Goal: Transaction & Acquisition: Purchase product/service

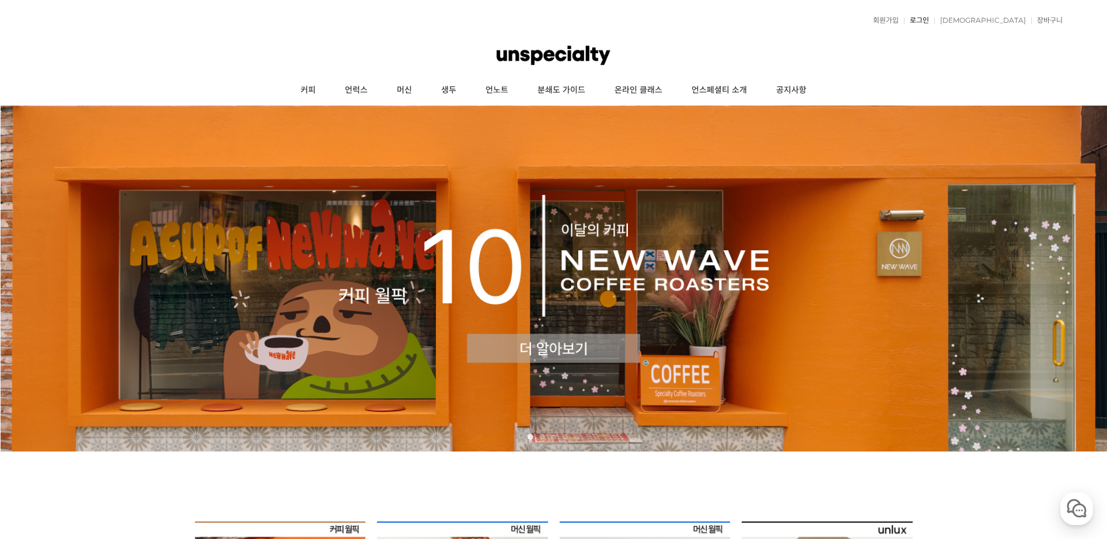
click at [929, 20] on link "로그인" at bounding box center [916, 20] width 25 height 7
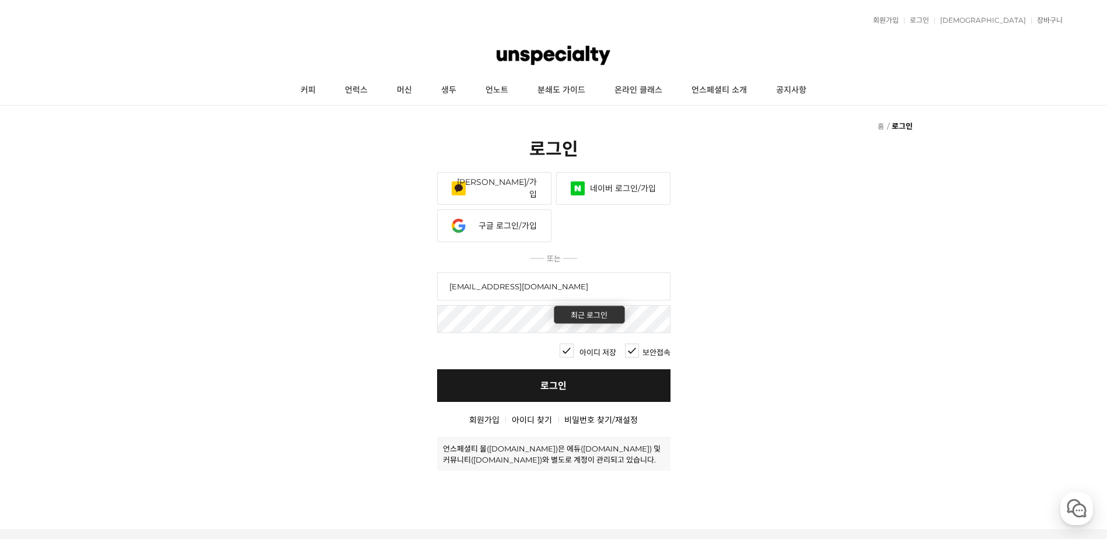
click at [544, 398] on link "로그인" at bounding box center [554, 386] width 234 height 33
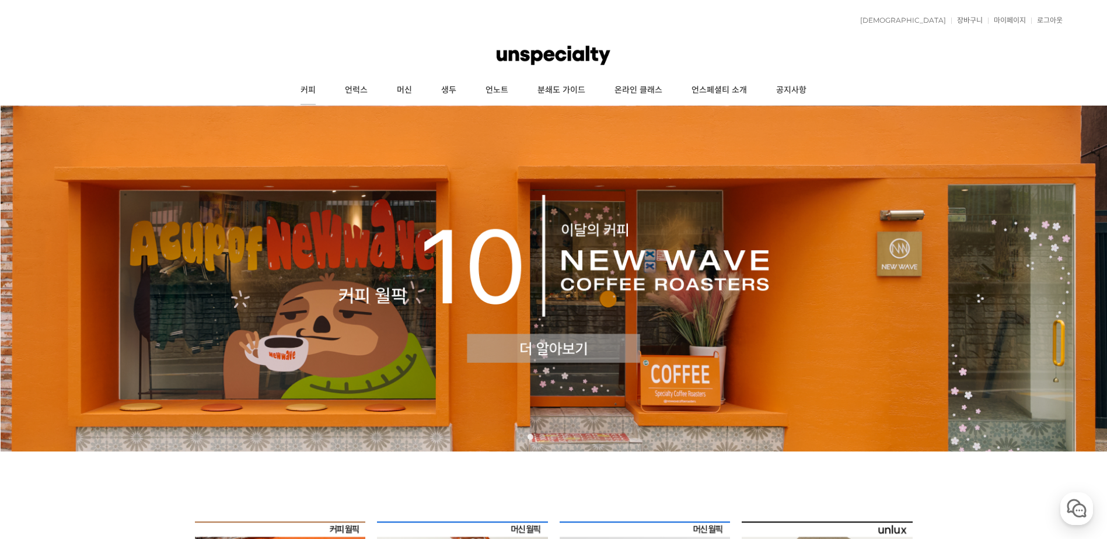
click at [310, 96] on link "커피" at bounding box center [308, 90] width 44 height 29
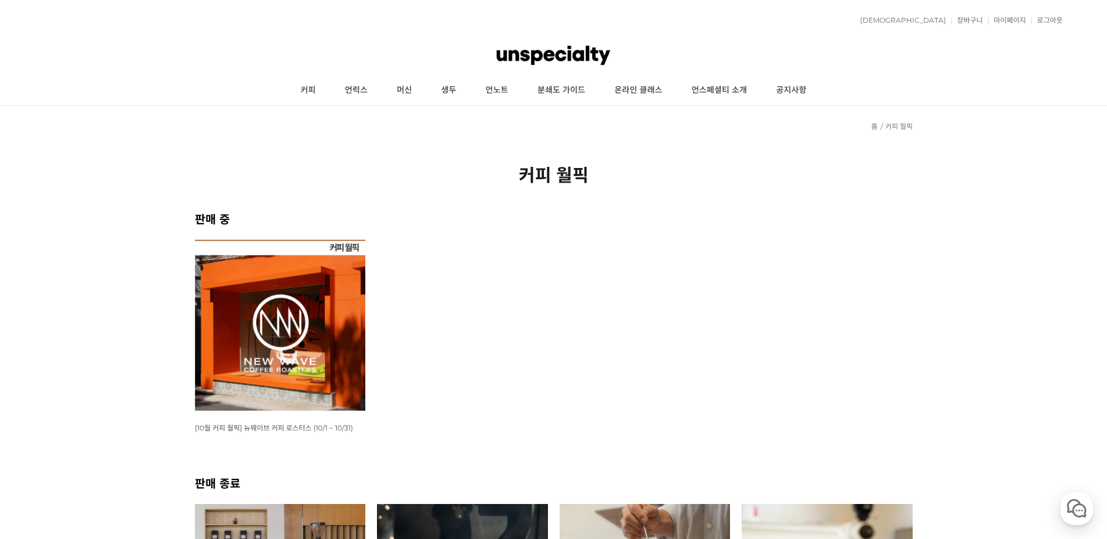
click at [358, 318] on img at bounding box center [280, 325] width 171 height 171
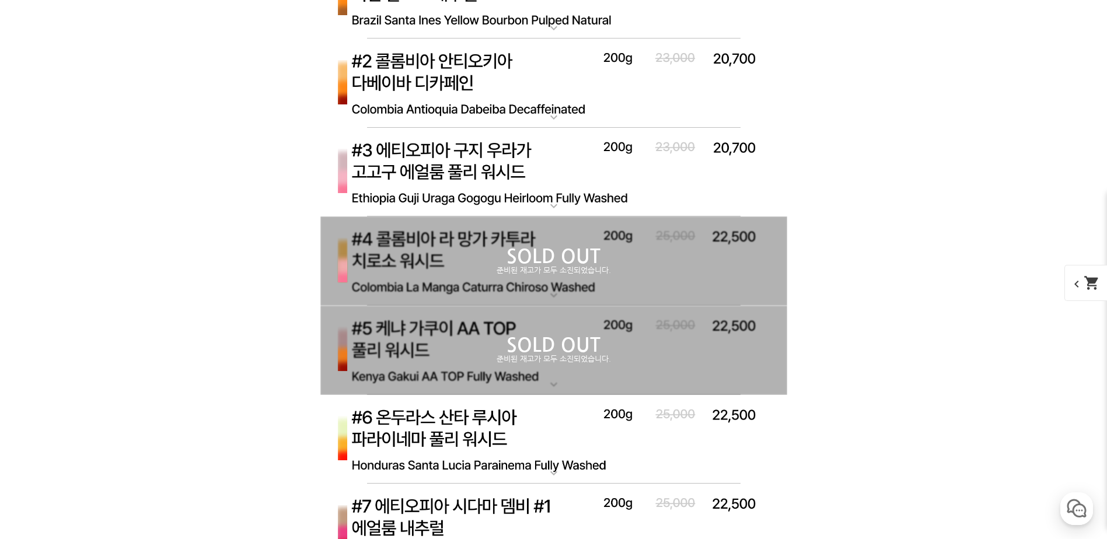
scroll to position [4051, 0]
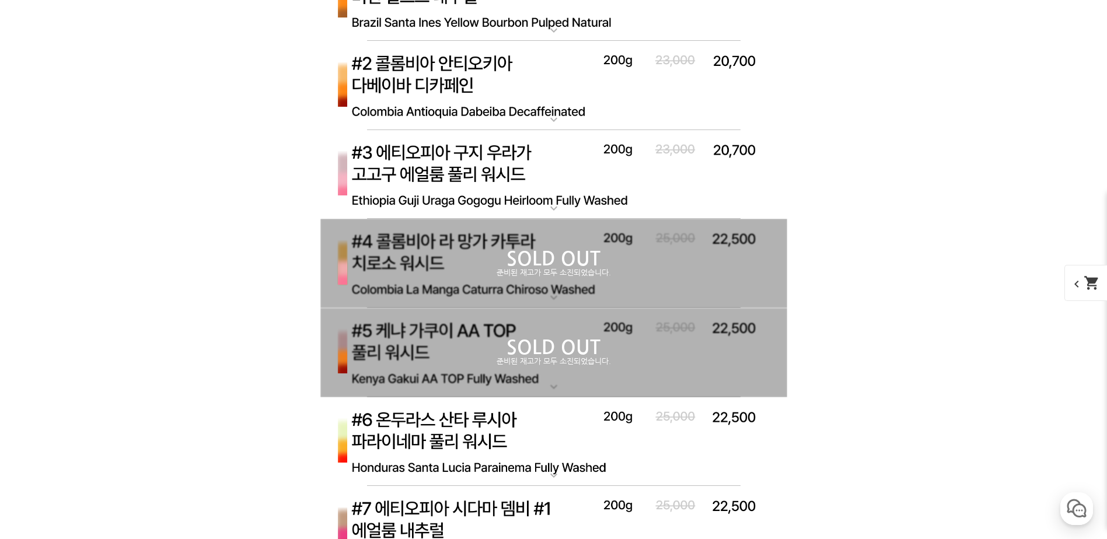
click at [538, 175] on img at bounding box center [553, 175] width 467 height 90
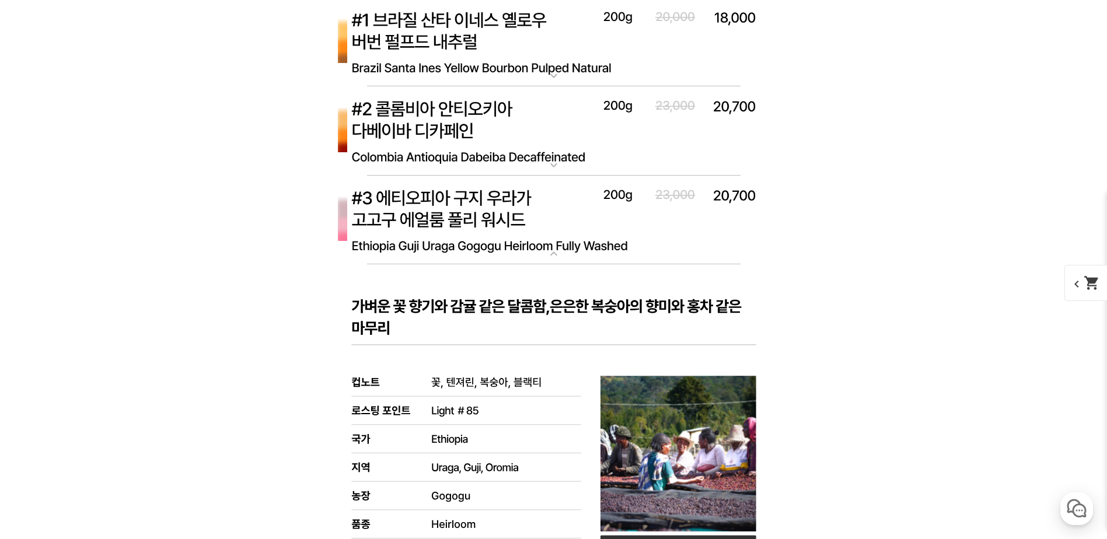
scroll to position [4005, 0]
click at [552, 225] on img at bounding box center [553, 221] width 467 height 90
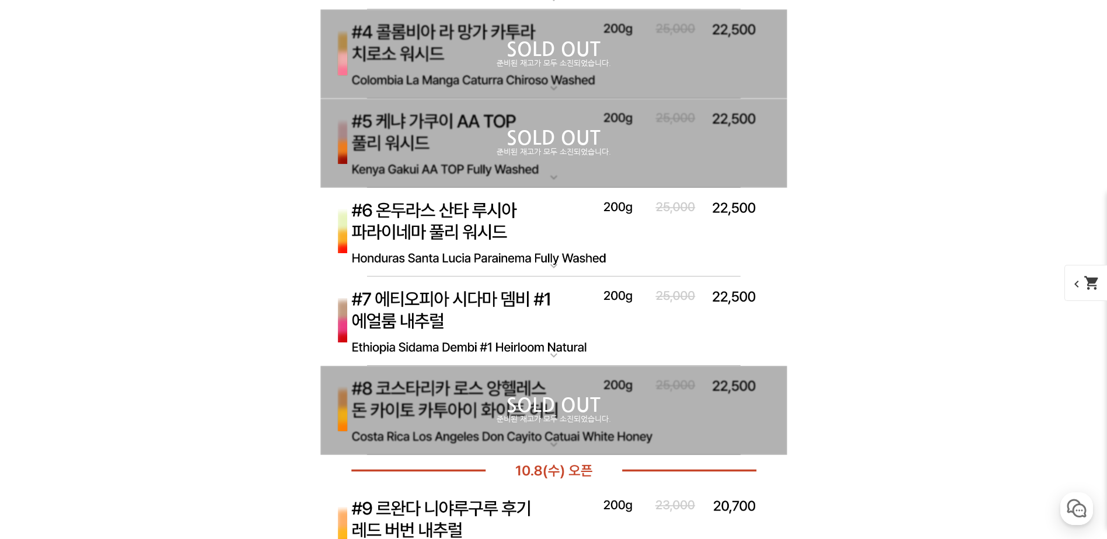
scroll to position [4261, 0]
click at [552, 225] on img at bounding box center [553, 232] width 467 height 90
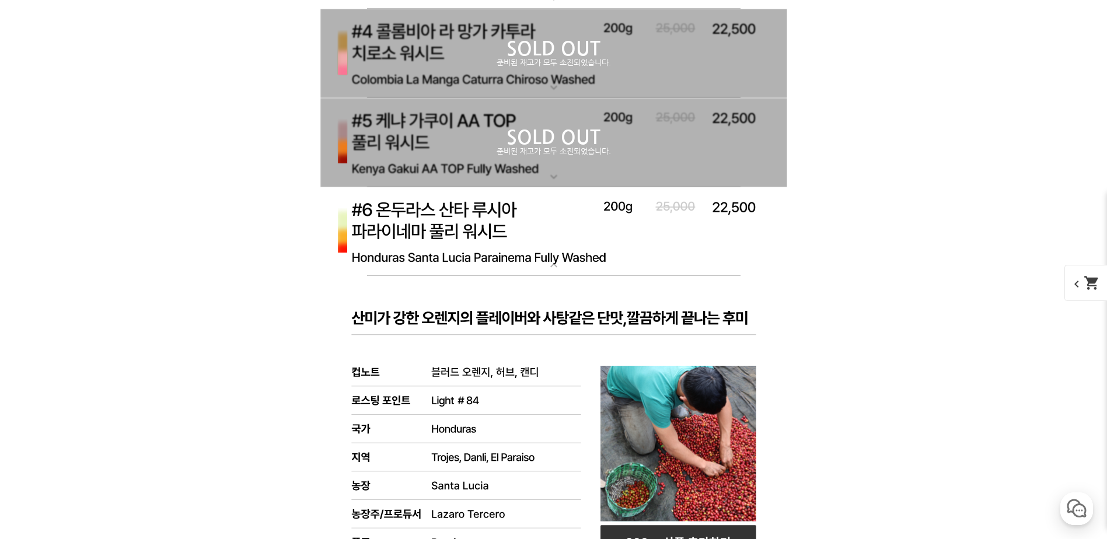
scroll to position [4428, 0]
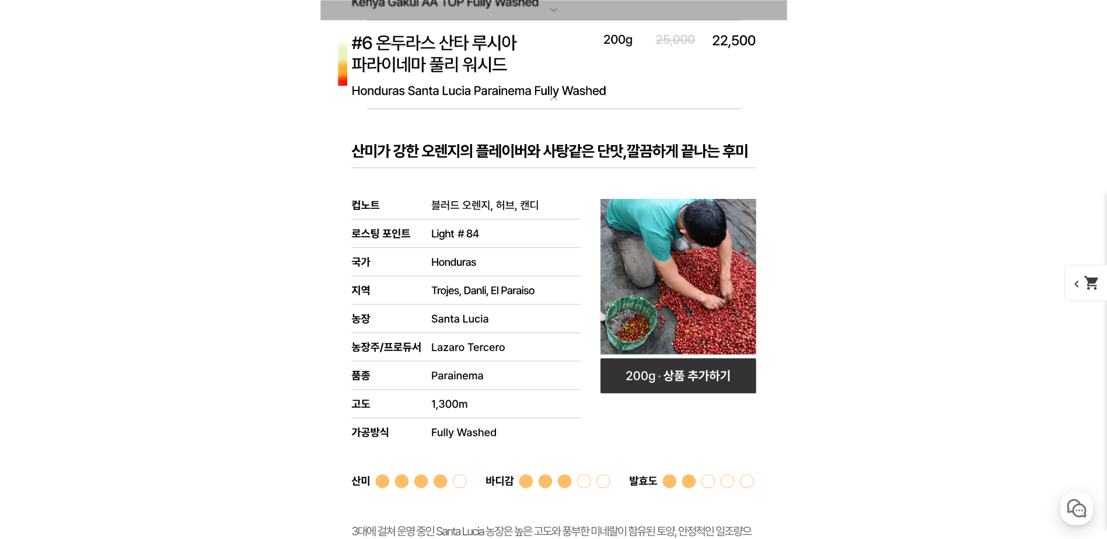
click at [526, 58] on img at bounding box center [553, 65] width 467 height 90
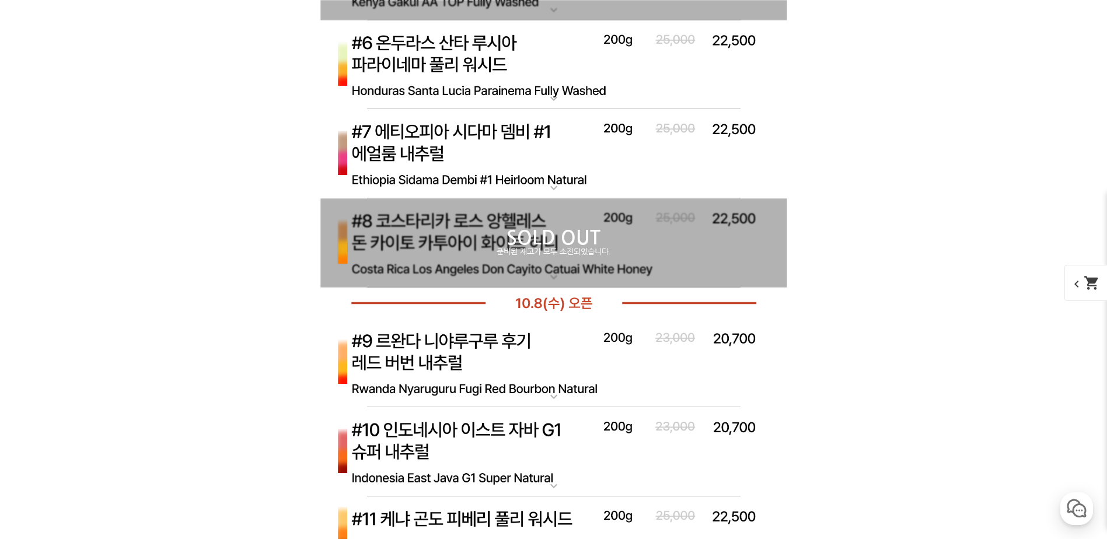
click at [554, 141] on img at bounding box center [553, 154] width 467 height 90
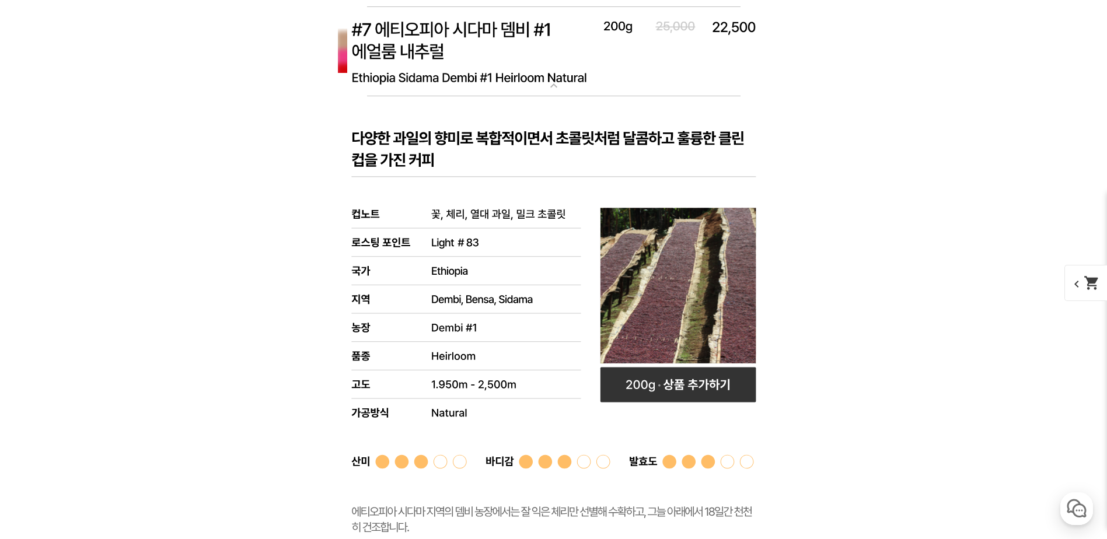
scroll to position [4389, 0]
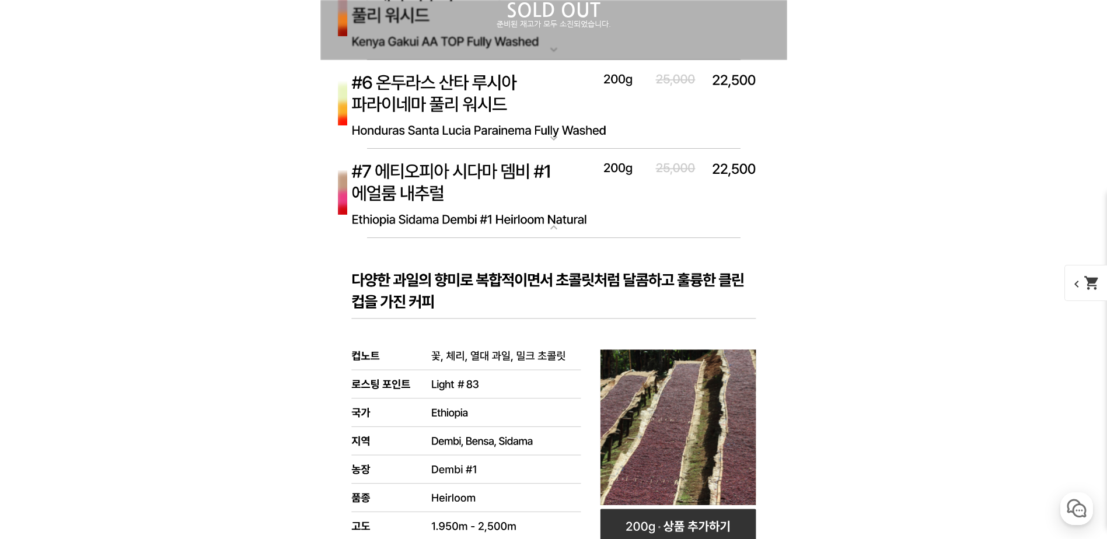
click at [549, 105] on img at bounding box center [553, 105] width 467 height 90
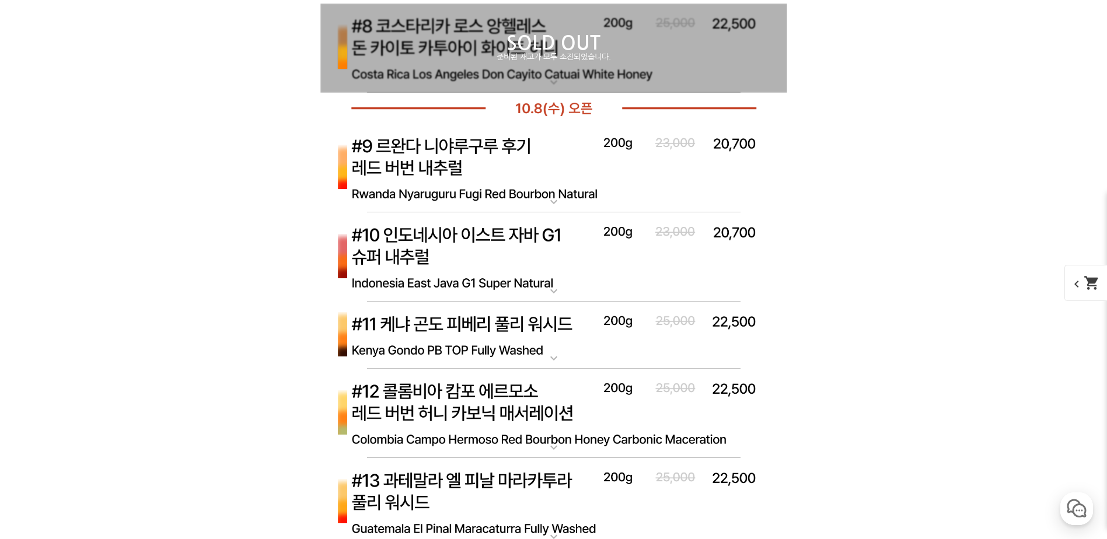
scroll to position [5758, 0]
click at [568, 198] on img at bounding box center [553, 168] width 467 height 90
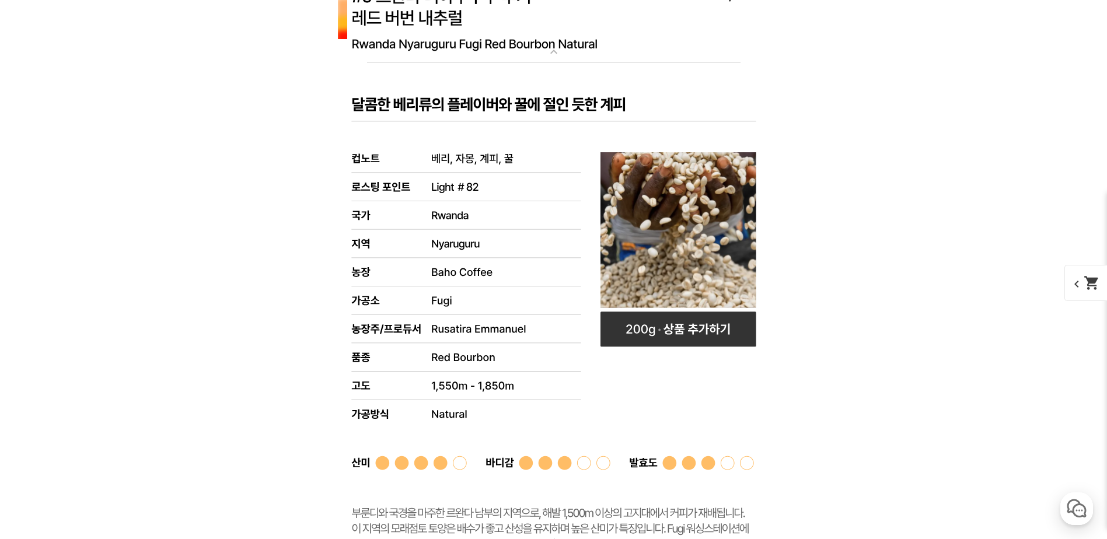
scroll to position [5852, 0]
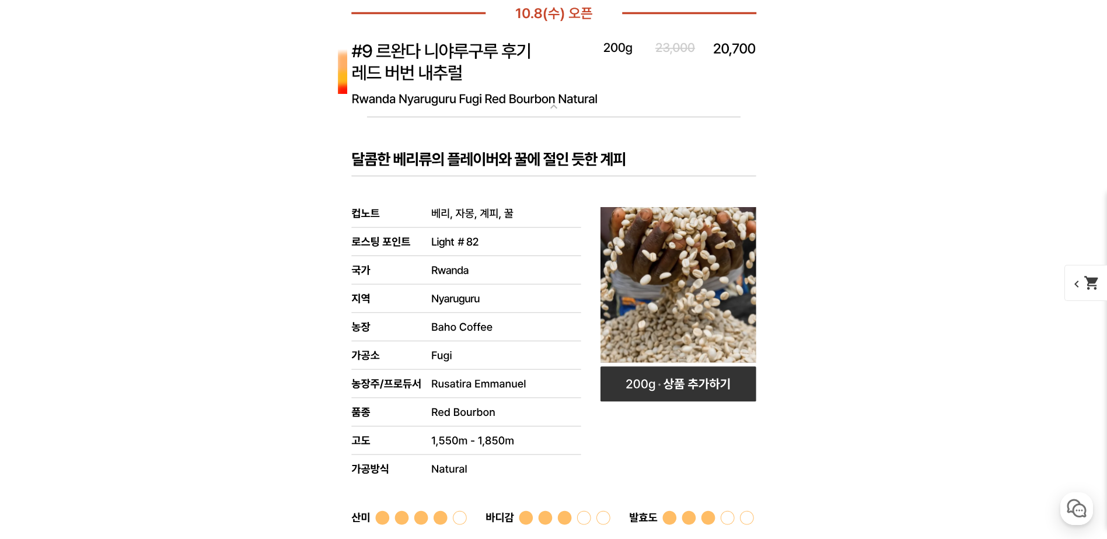
click at [535, 104] on img at bounding box center [553, 74] width 467 height 90
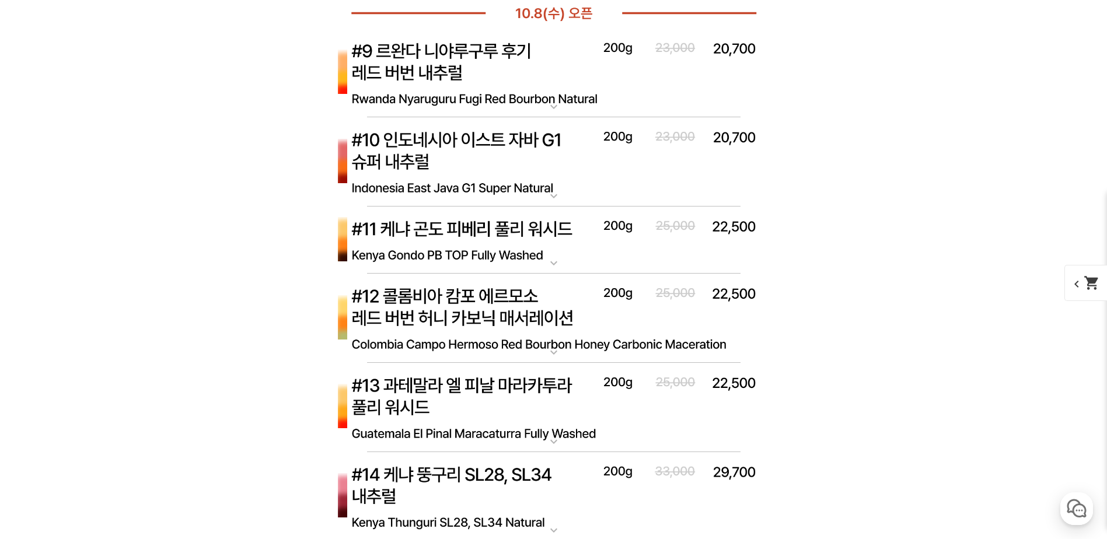
click at [548, 169] on img at bounding box center [553, 162] width 467 height 90
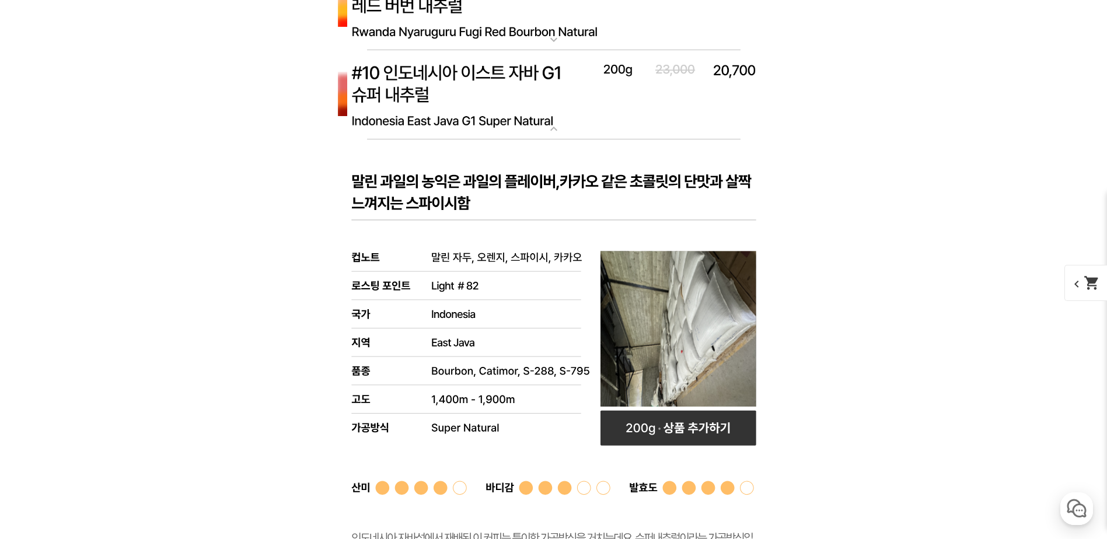
scroll to position [5954, 0]
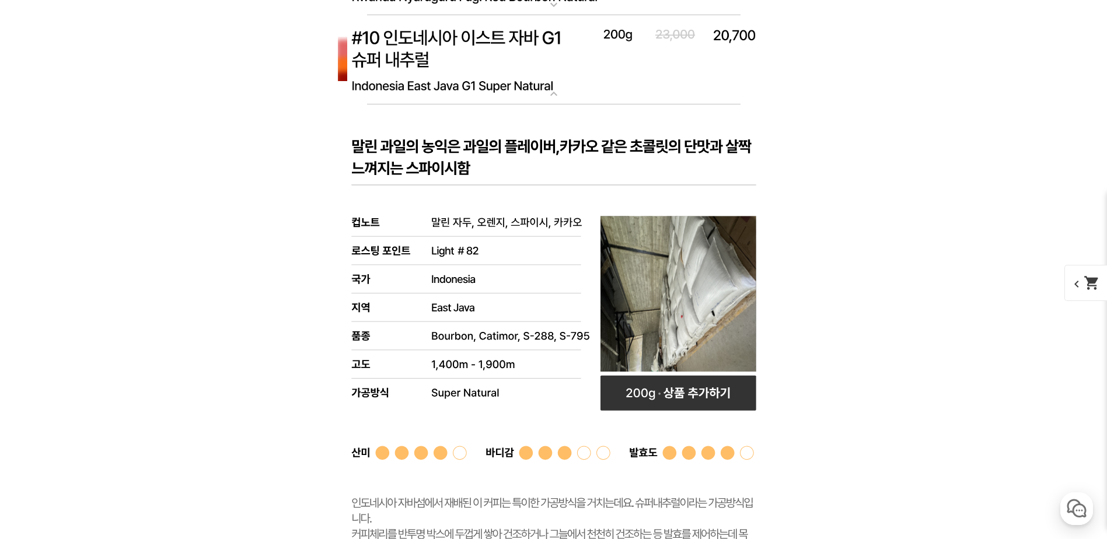
click at [539, 85] on img at bounding box center [553, 60] width 467 height 90
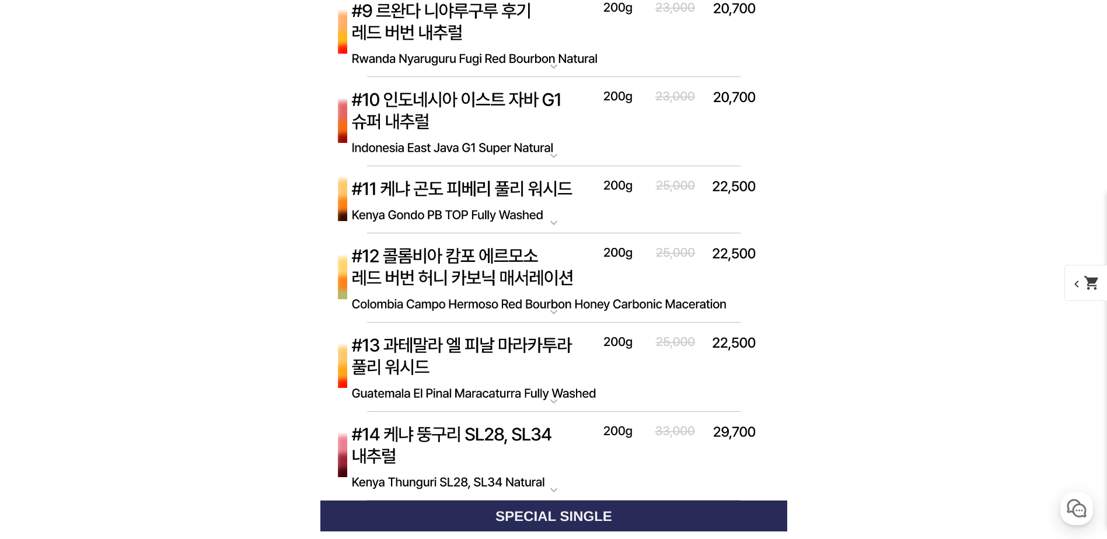
scroll to position [5871, 0]
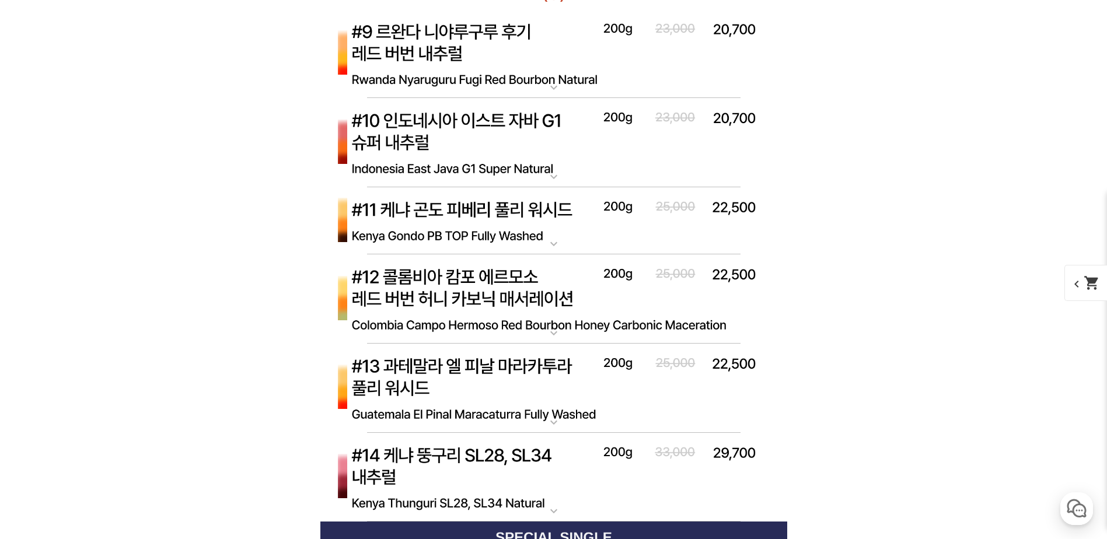
click at [564, 238] on img at bounding box center [553, 221] width 467 height 68
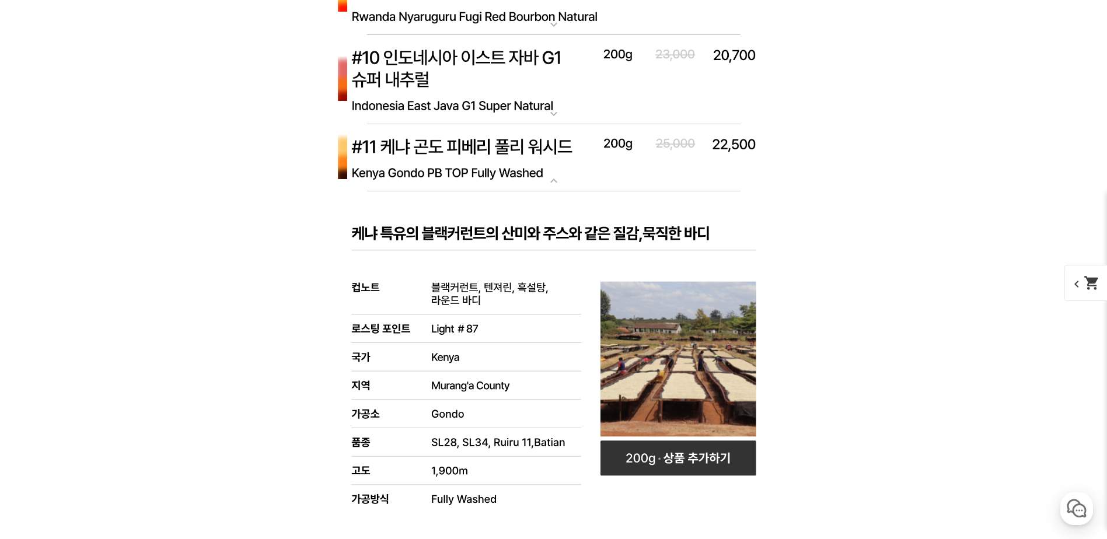
scroll to position [5935, 0]
click at [550, 163] on img at bounding box center [553, 158] width 467 height 68
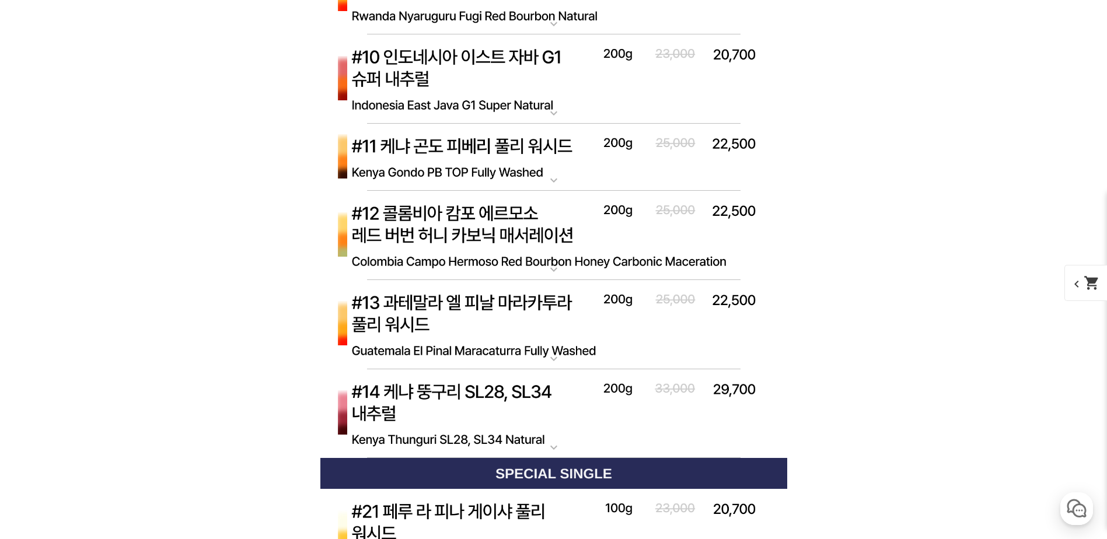
click at [554, 243] on img at bounding box center [553, 236] width 467 height 90
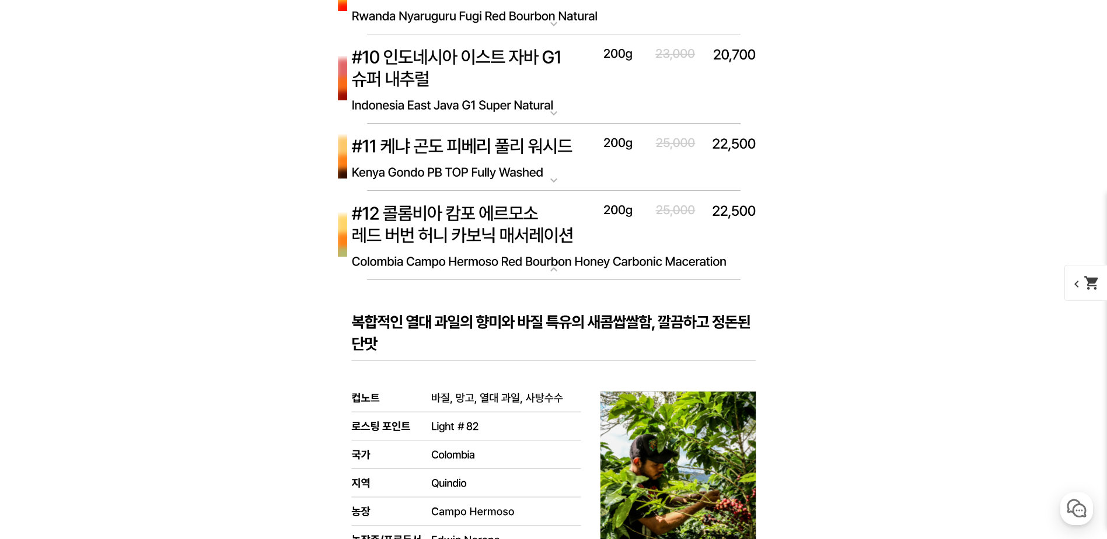
click at [554, 243] on img at bounding box center [553, 236] width 467 height 90
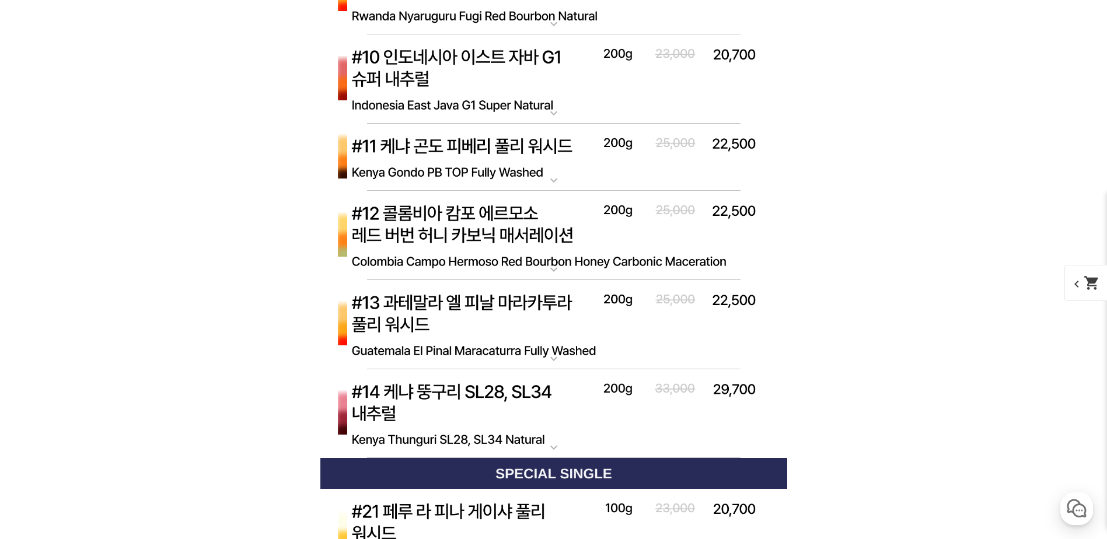
click at [561, 327] on img at bounding box center [553, 325] width 467 height 90
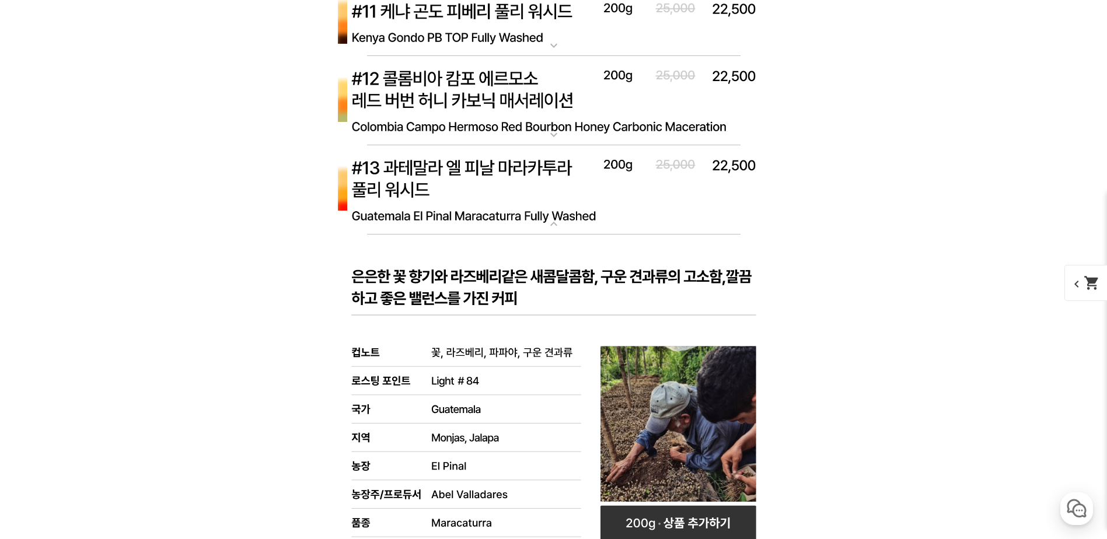
scroll to position [6198, 0]
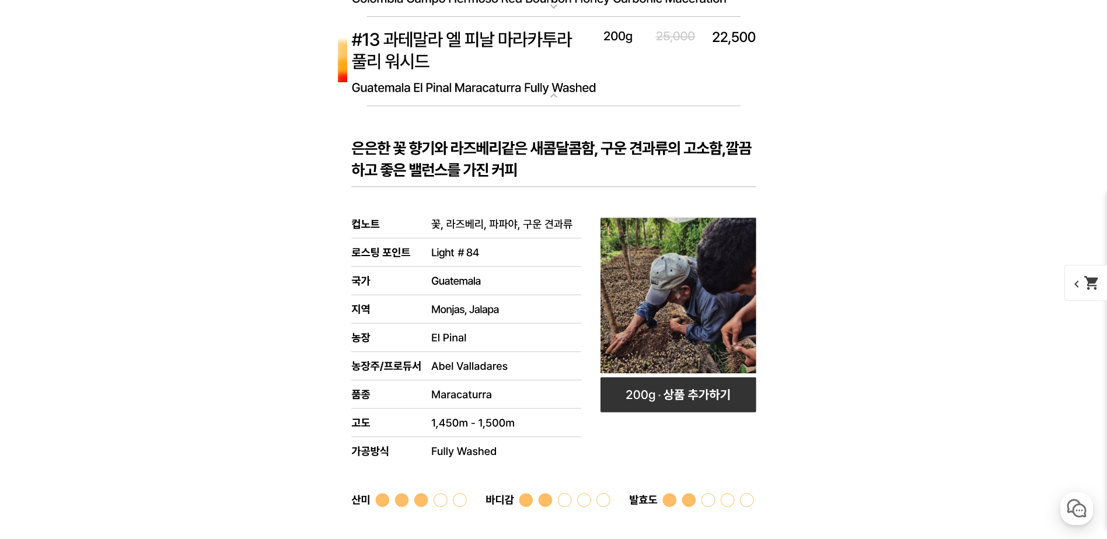
click at [537, 87] on img at bounding box center [553, 62] width 467 height 90
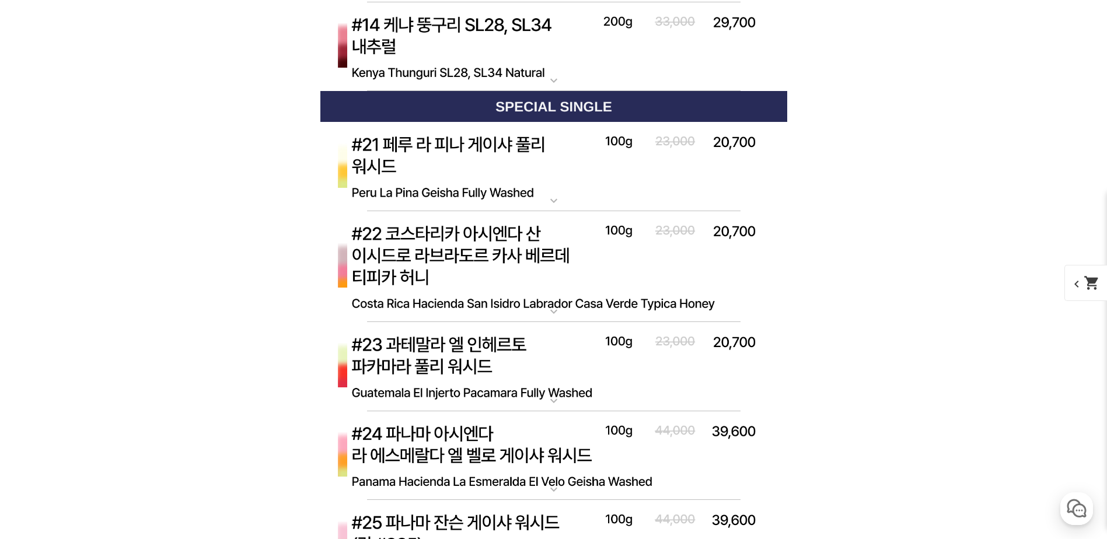
scroll to position [6303, 0]
click at [539, 170] on img at bounding box center [553, 166] width 467 height 90
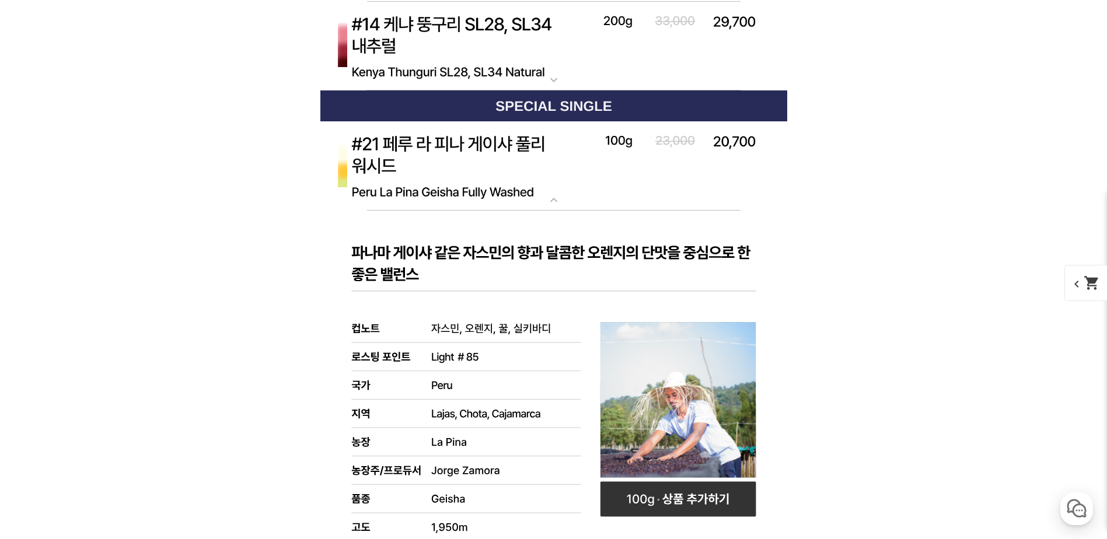
click at [539, 170] on img at bounding box center [553, 166] width 467 height 90
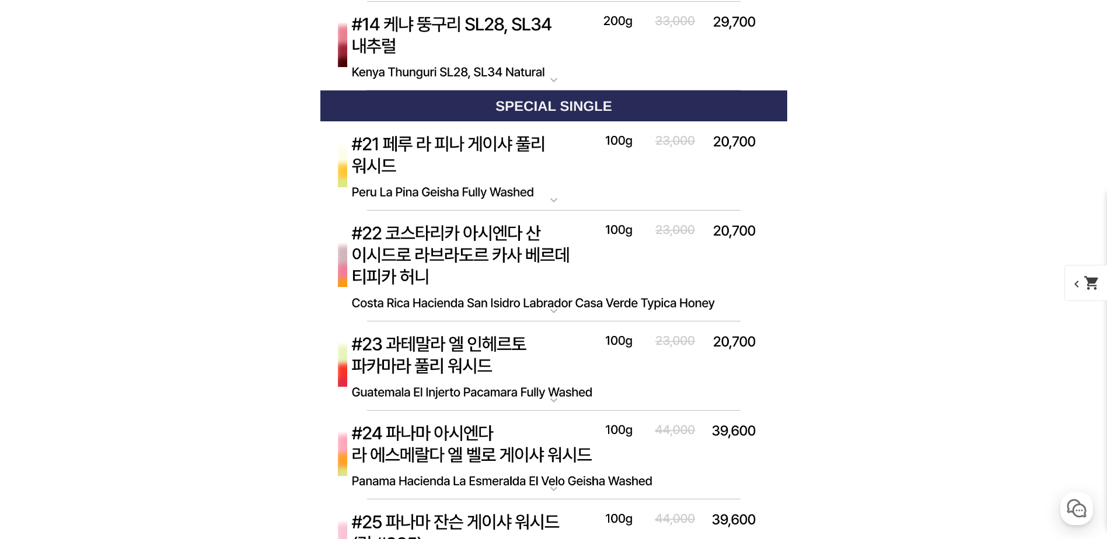
click at [554, 281] on img at bounding box center [553, 266] width 467 height 111
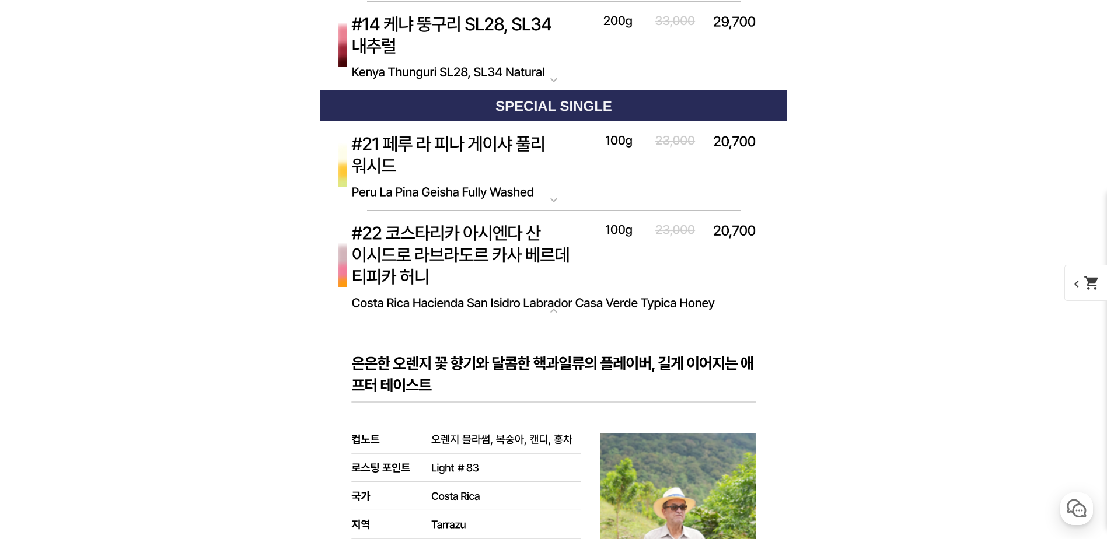
click at [554, 281] on img at bounding box center [553, 266] width 467 height 111
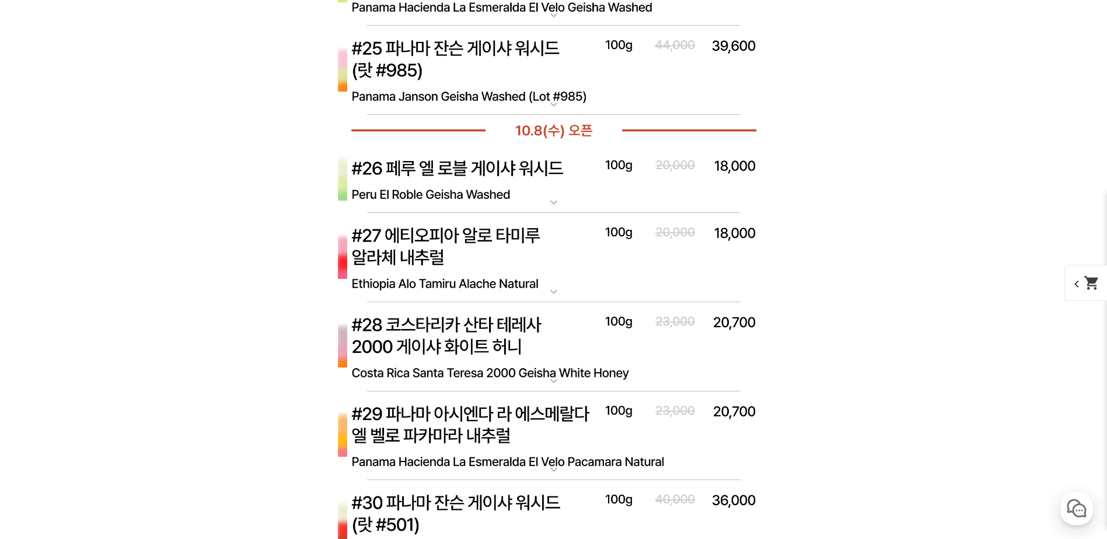
scroll to position [6777, 0]
click at [553, 187] on img at bounding box center [553, 179] width 467 height 68
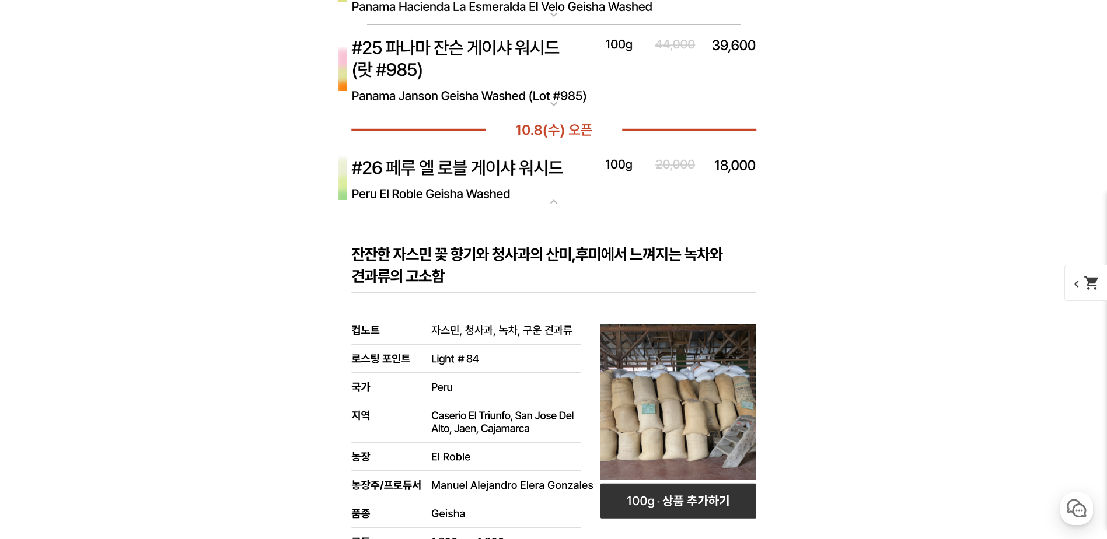
click at [553, 187] on img at bounding box center [553, 179] width 467 height 68
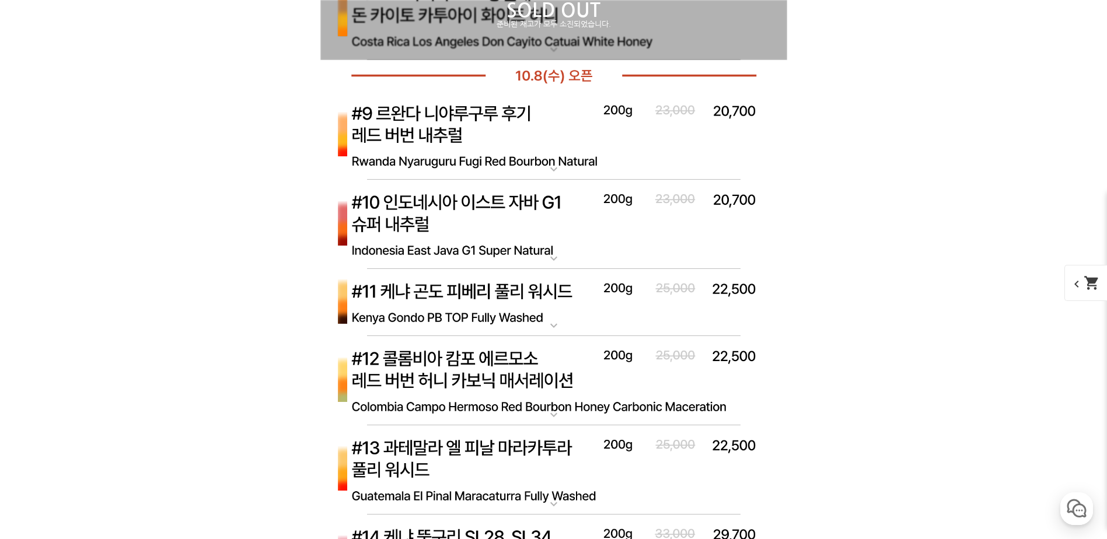
scroll to position [5790, 0]
click at [569, 231] on img at bounding box center [553, 224] width 467 height 90
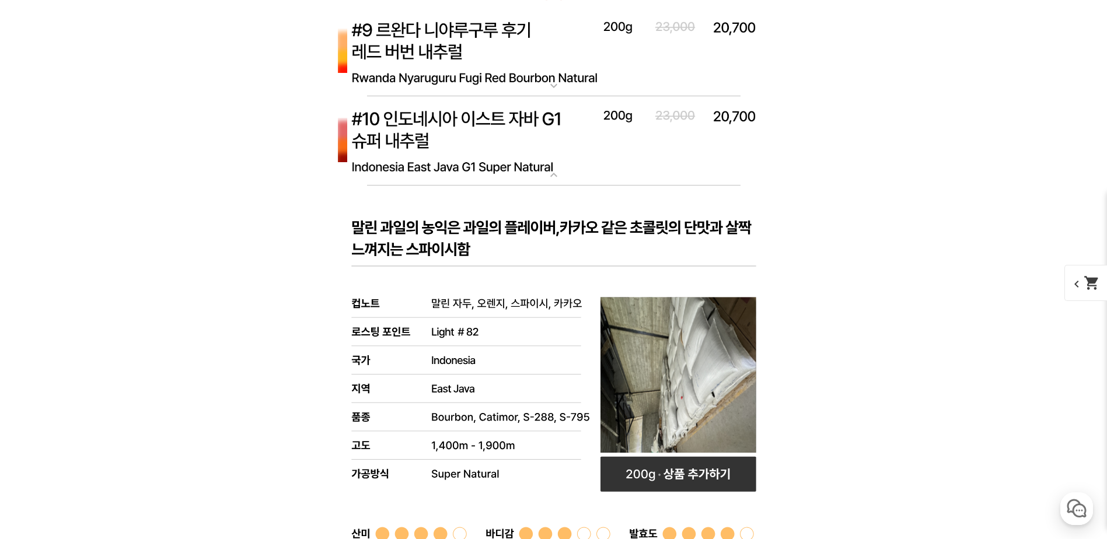
scroll to position [6051, 0]
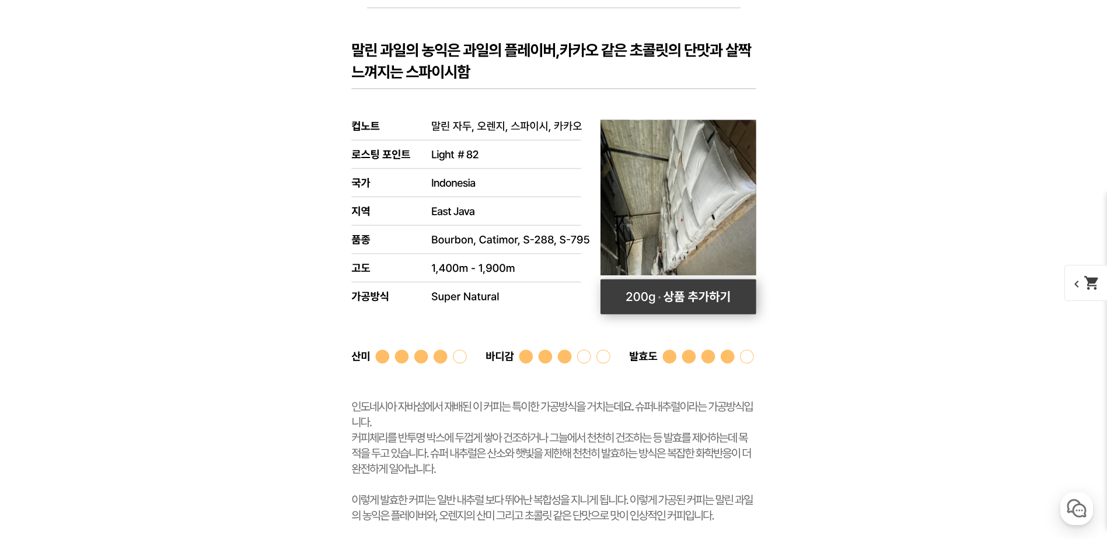
click at [682, 293] on rect at bounding box center [679, 297] width 156 height 35
select select "[10.8 오픈] #10 인도네시아 이스트 자바 G1 슈퍼 내추럴"
select select "200g"
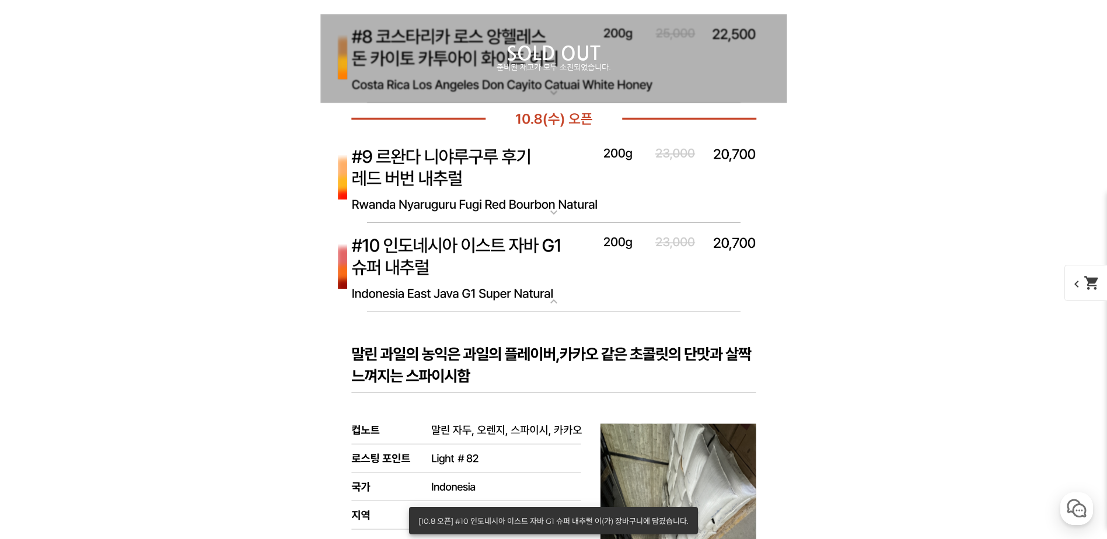
scroll to position [5739, 0]
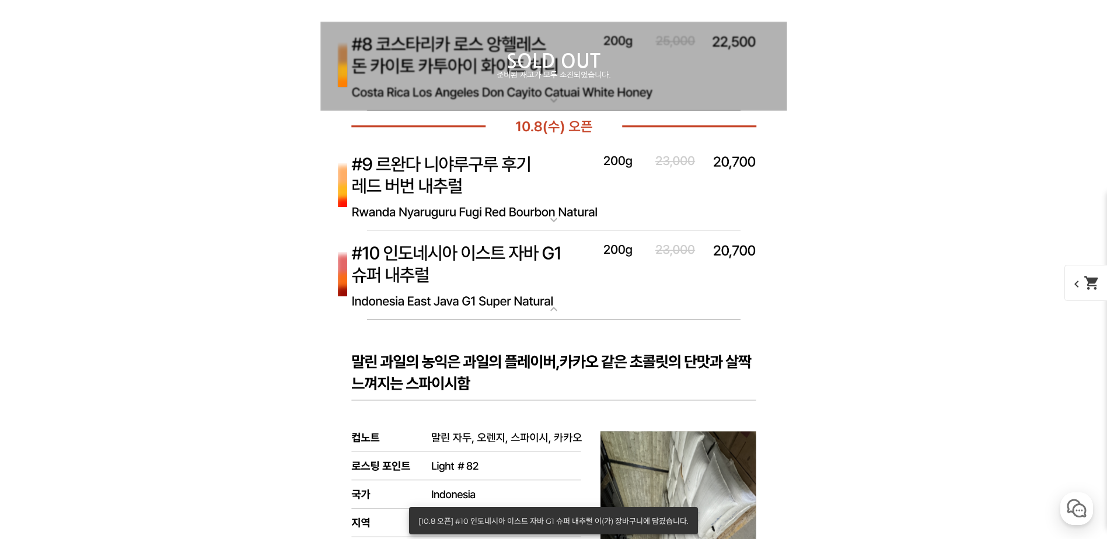
click at [566, 272] on img at bounding box center [553, 276] width 467 height 90
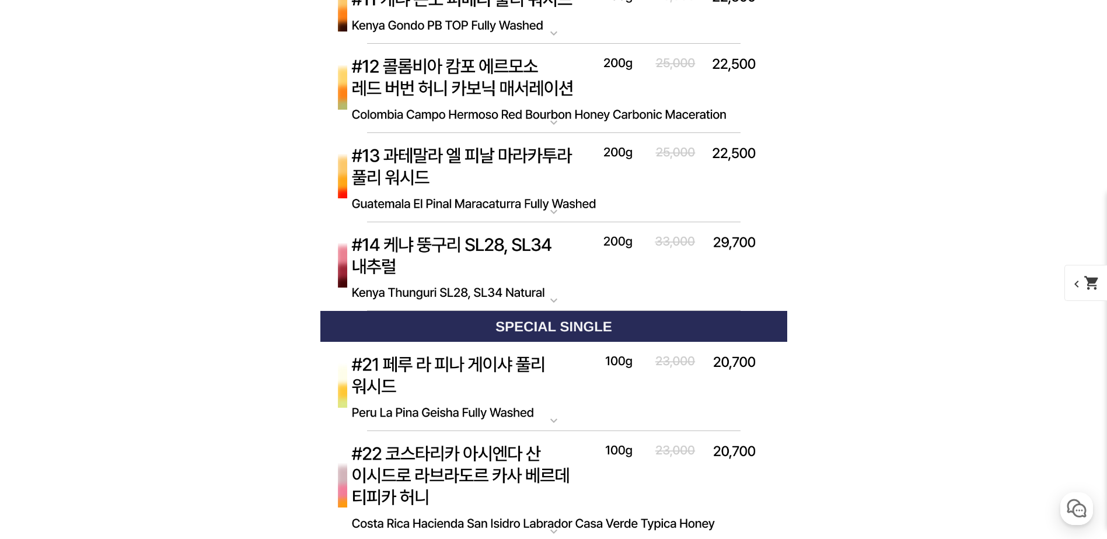
scroll to position [6083, 0]
click at [566, 272] on img at bounding box center [553, 267] width 467 height 90
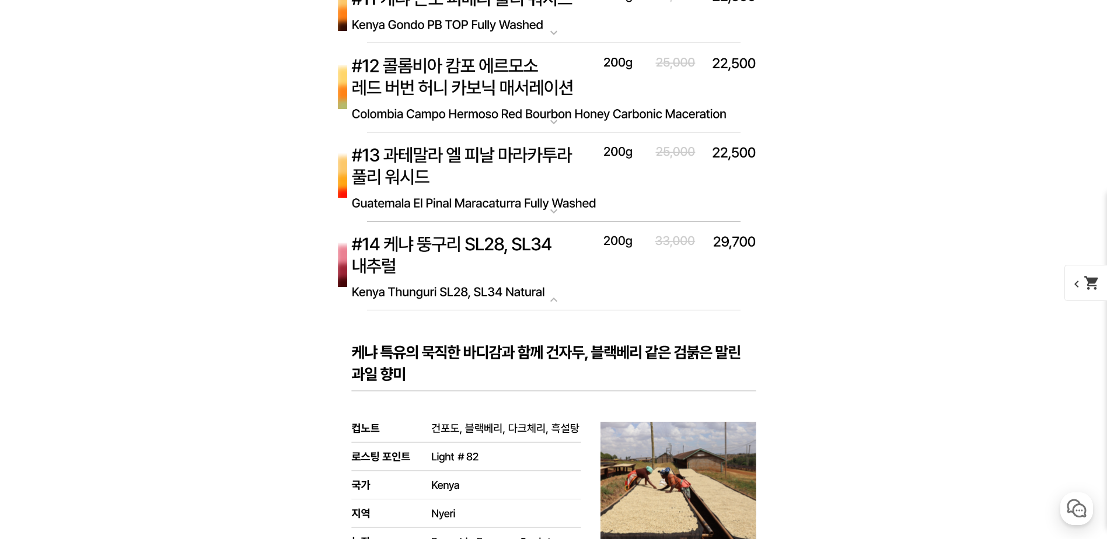
click at [566, 272] on img at bounding box center [553, 267] width 467 height 90
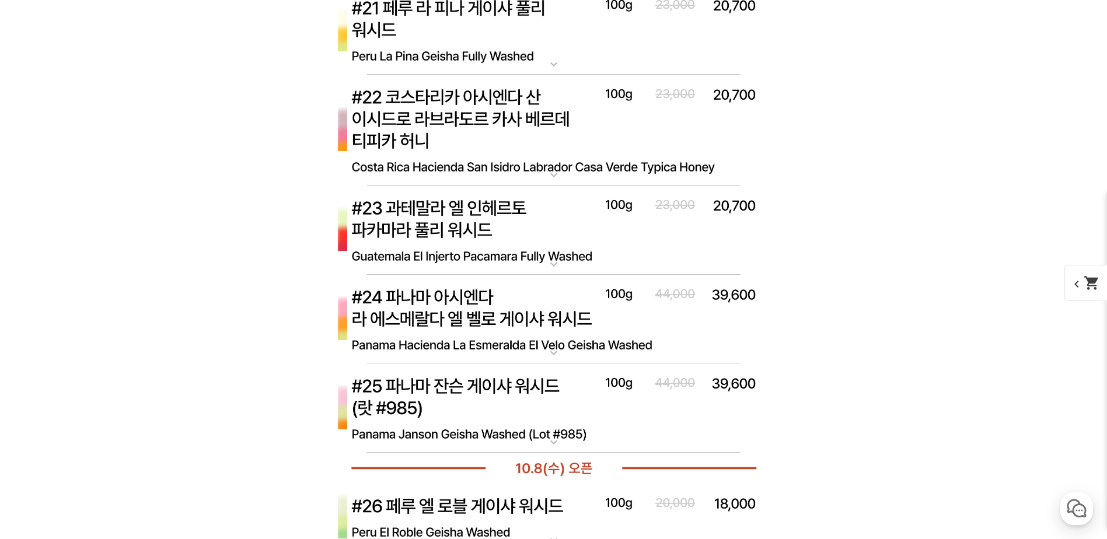
scroll to position [6440, 0]
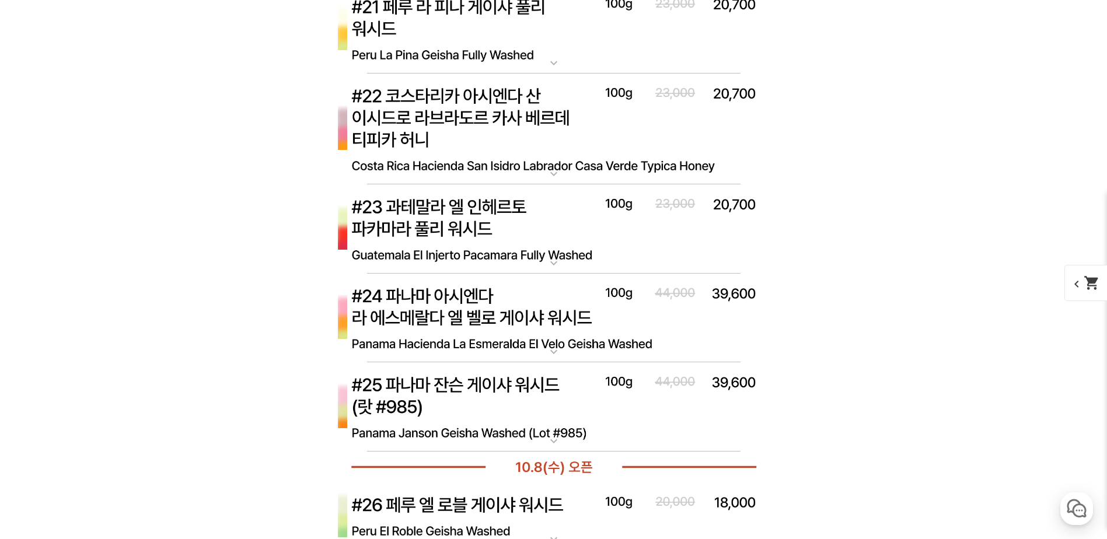
click at [577, 240] on img at bounding box center [553, 229] width 467 height 90
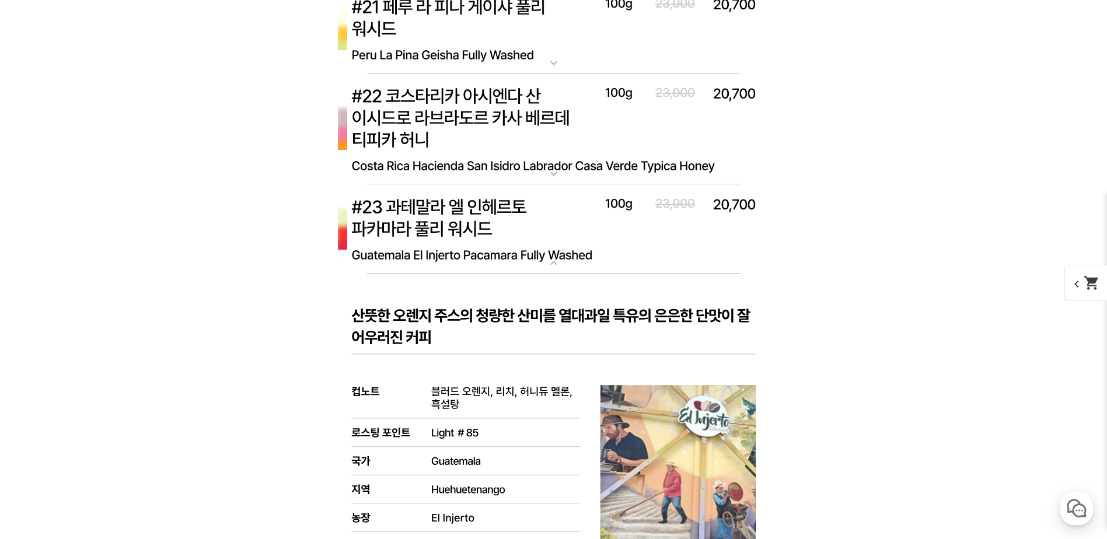
click at [577, 240] on img at bounding box center [553, 229] width 467 height 90
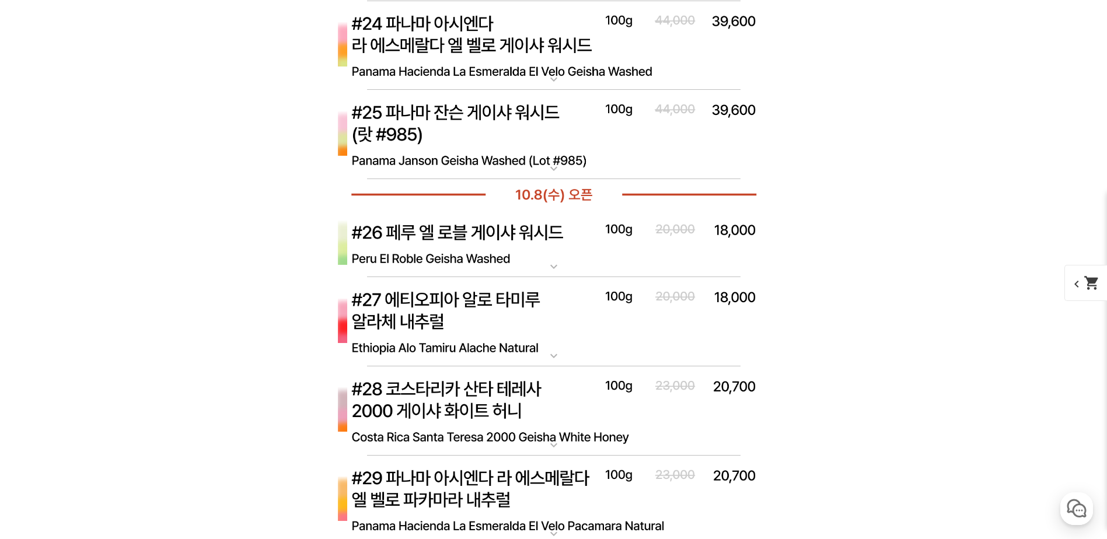
scroll to position [6837, 0]
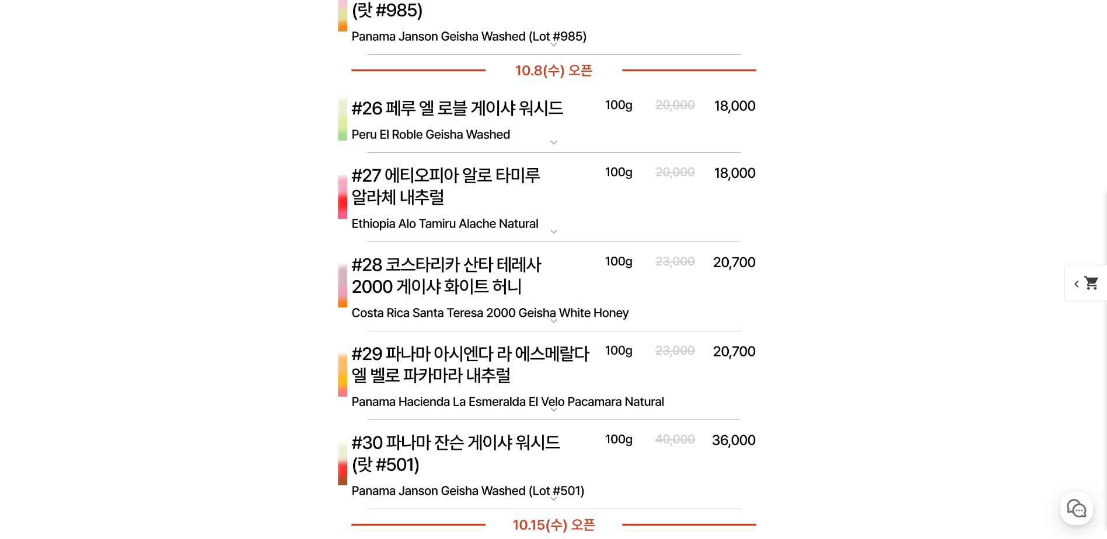
click at [544, 305] on img at bounding box center [553, 287] width 467 height 90
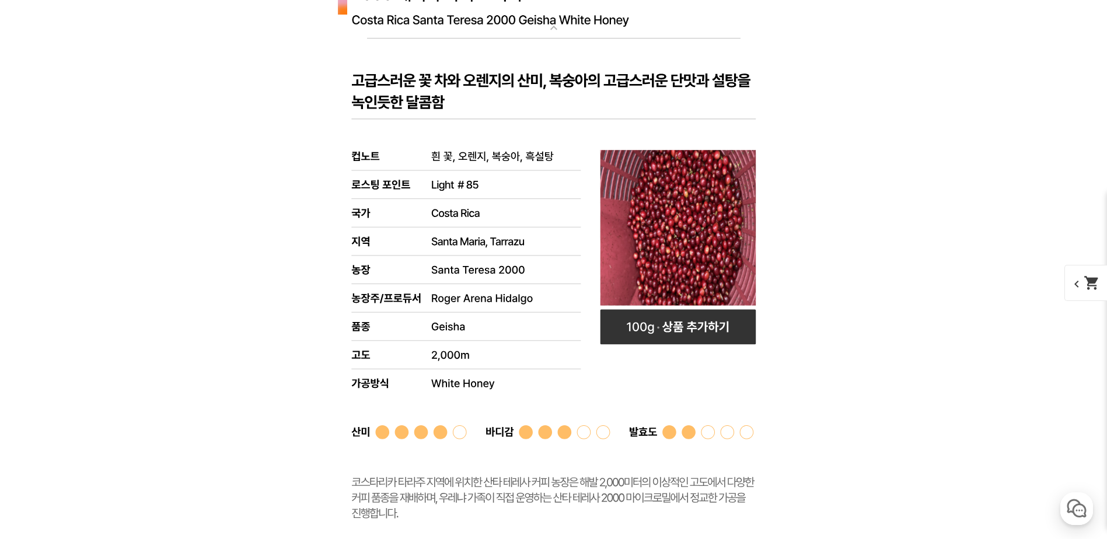
scroll to position [7129, 0]
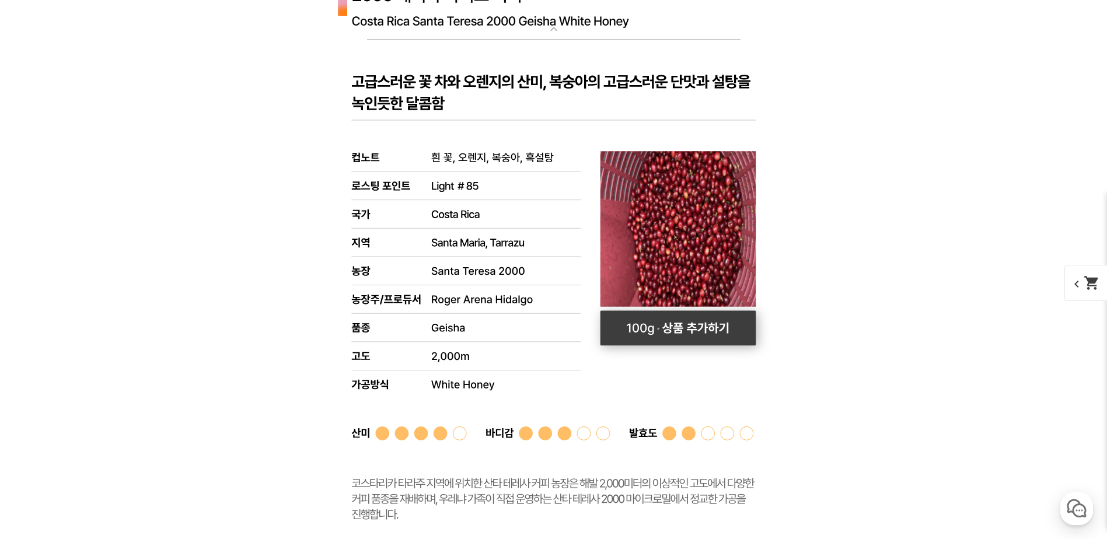
click at [699, 325] on rect at bounding box center [678, 328] width 156 height 35
select select "[10.8 오픈] #28 코스타리카 산타 테레사 2000 게이샤 화이트 허니"
select select "100g"
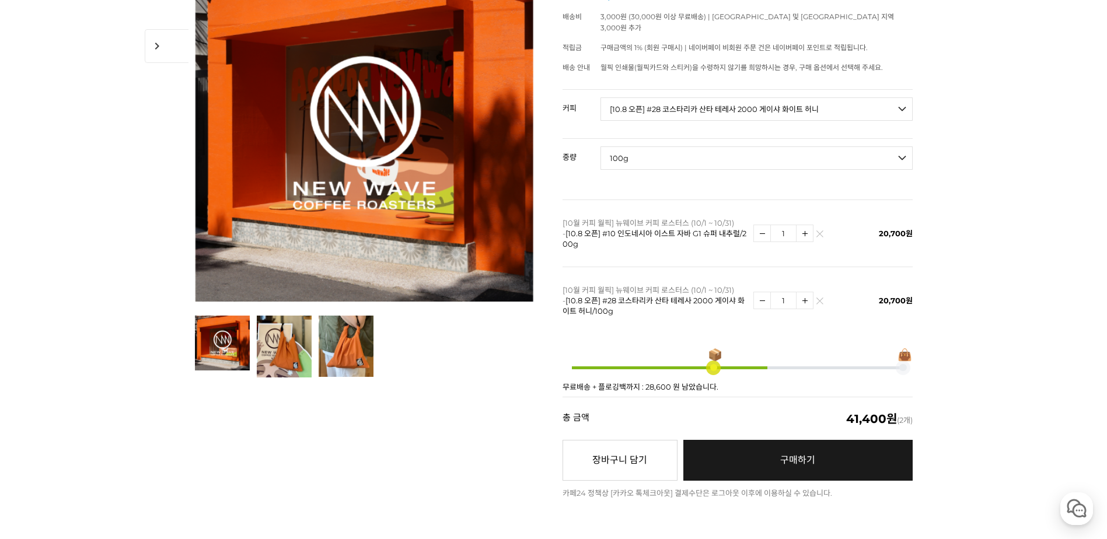
scroll to position [189, 0]
click at [804, 458] on link "구매하기 예약주문 REGULAR DELIVERY" at bounding box center [798, 460] width 229 height 41
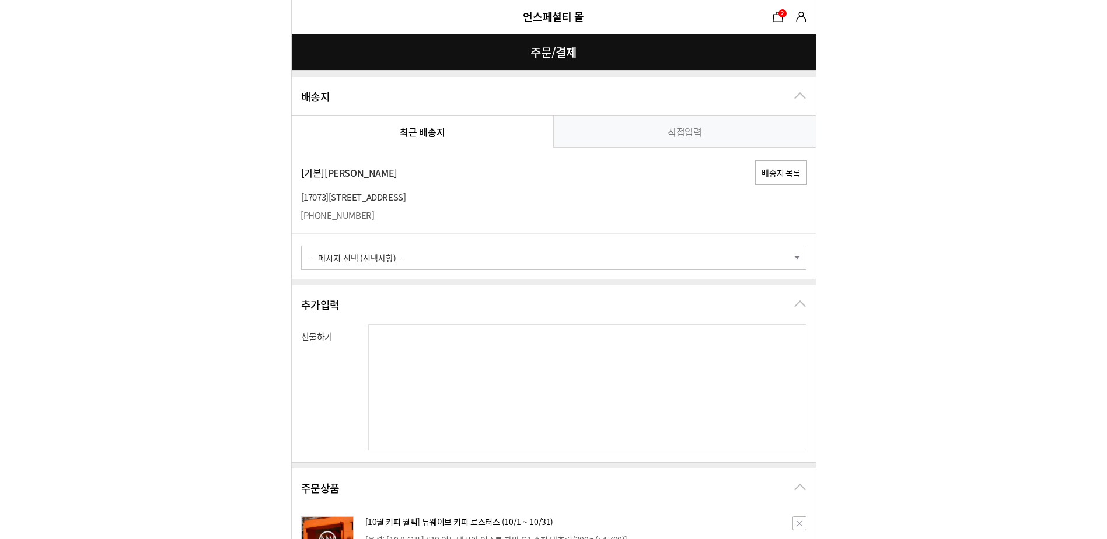
select select "card_12"
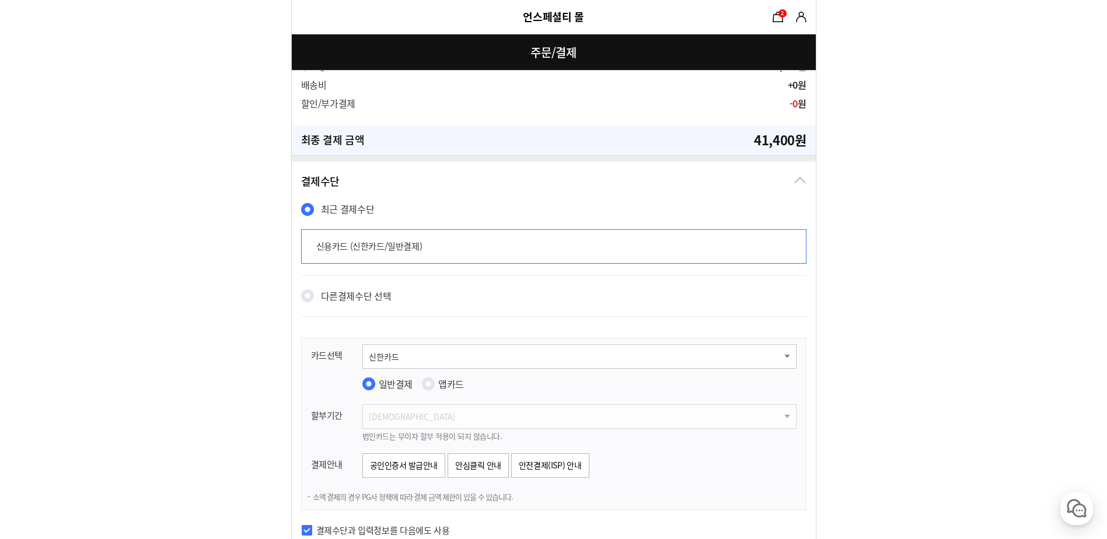
scroll to position [688, 0]
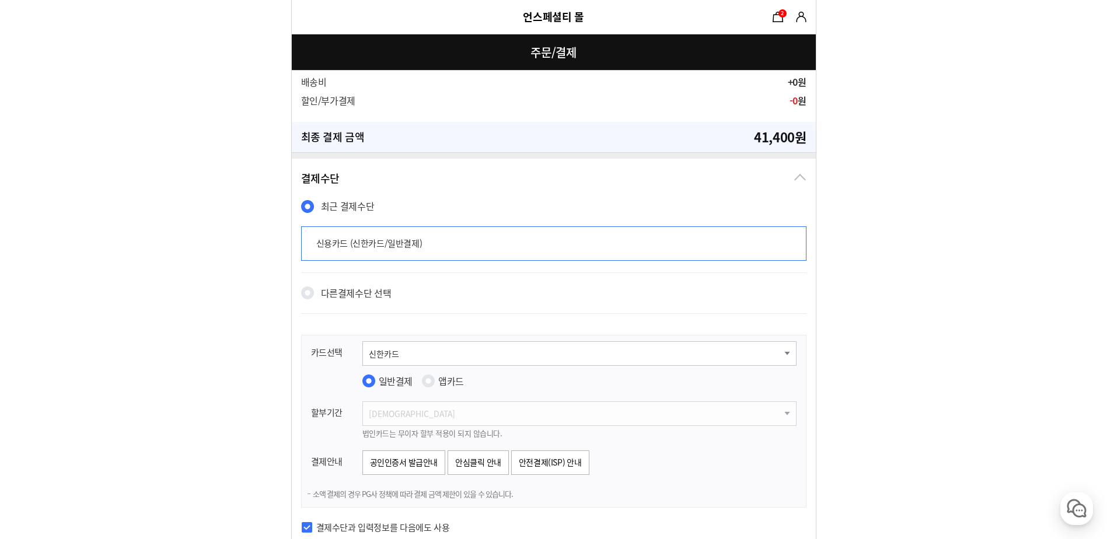
click at [389, 291] on label "다른 결제수단 선택" at bounding box center [356, 299] width 71 height 29
click at [314, 291] on input "다른 결제수단 선택" at bounding box center [307, 293] width 13 height 13
radio input "true"
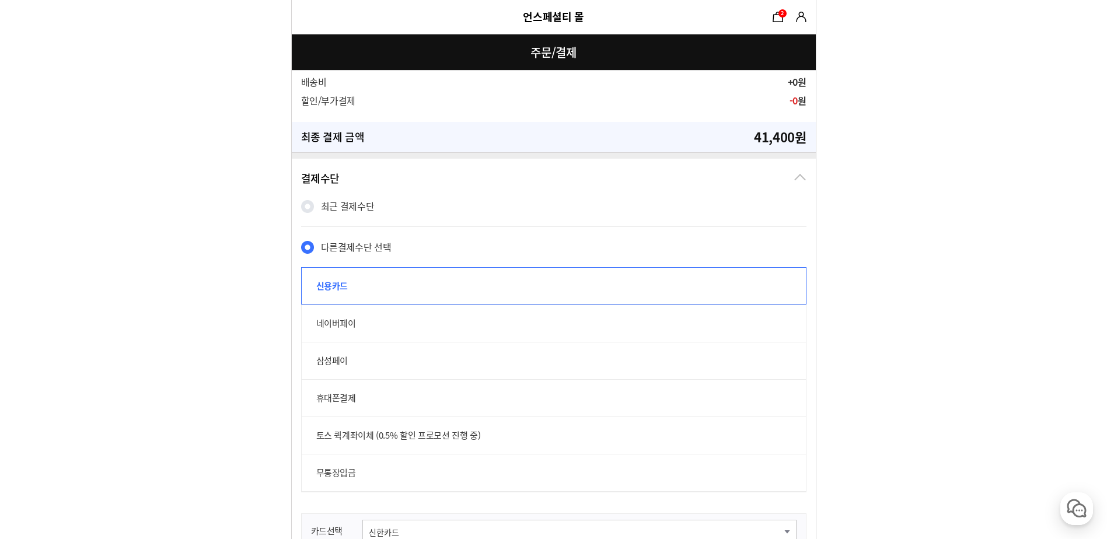
click at [372, 328] on label "네이버페이" at bounding box center [554, 323] width 506 height 37
click at [314, 318] on input "네이버페이" at bounding box center [307, 311] width 13 height 13
radio input "true"
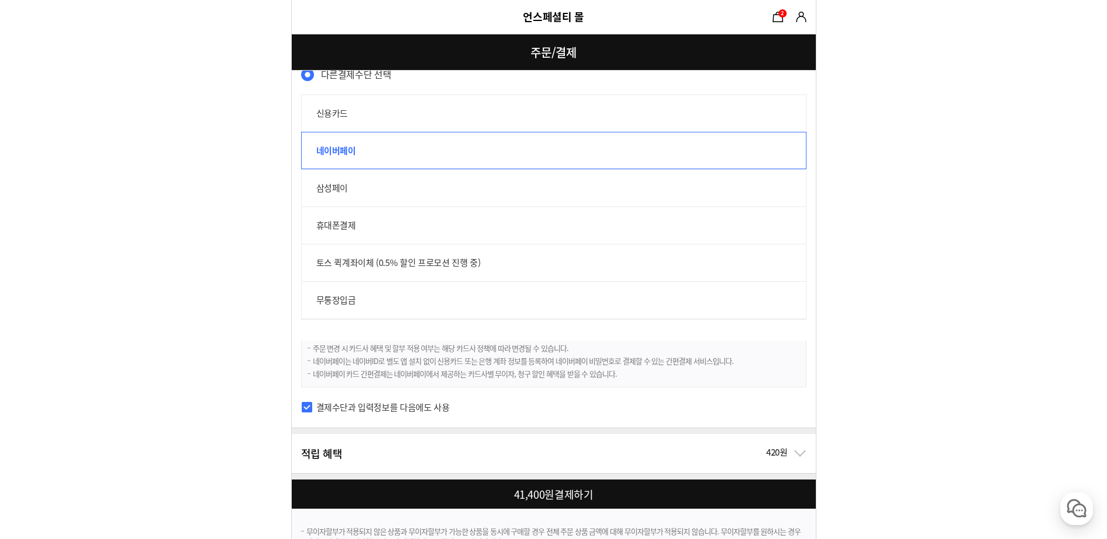
scroll to position [917, 0]
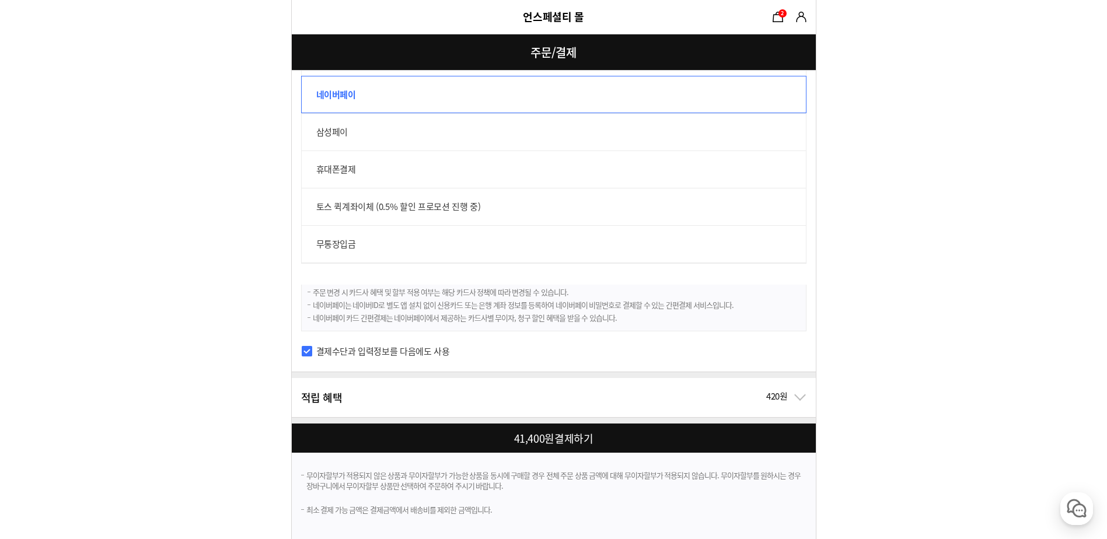
click at [544, 438] on div at bounding box center [556, 438] width 529 height 29
checkbox input "true"
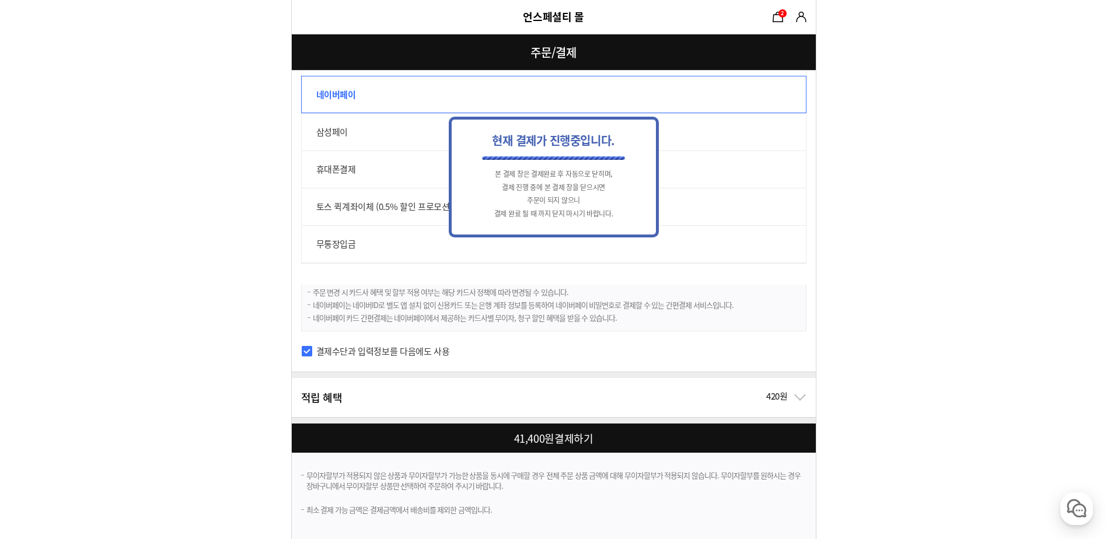
scroll to position [0, 0]
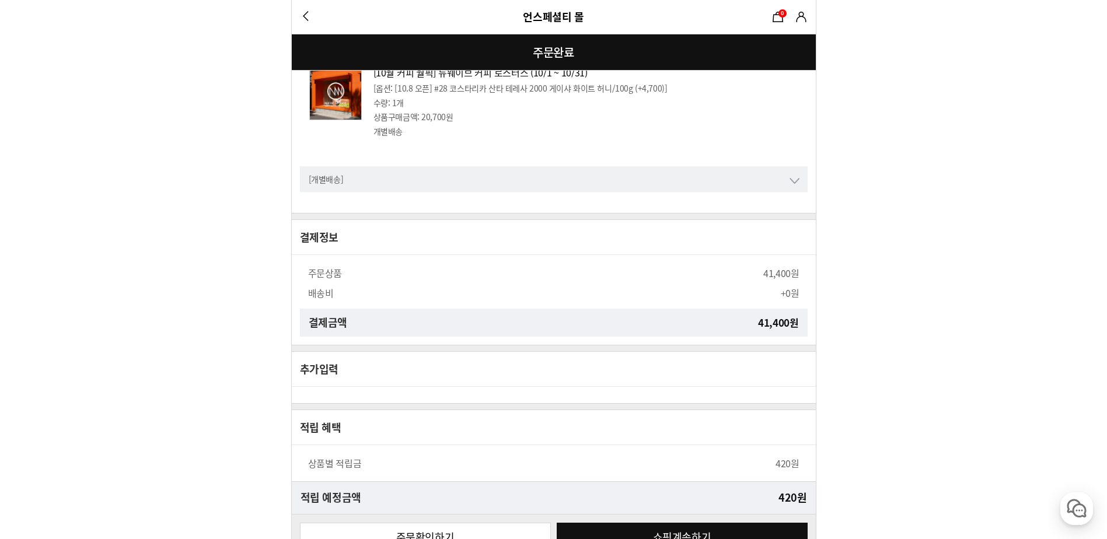
scroll to position [639, 0]
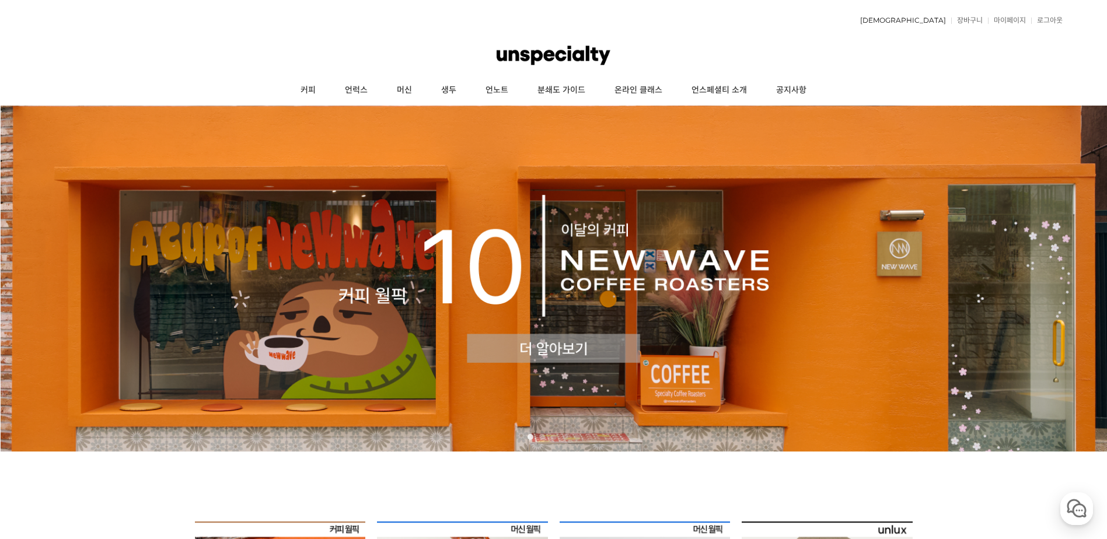
click at [935, 18] on link "[DEMOGRAPHIC_DATA]" at bounding box center [901, 20] width 92 height 7
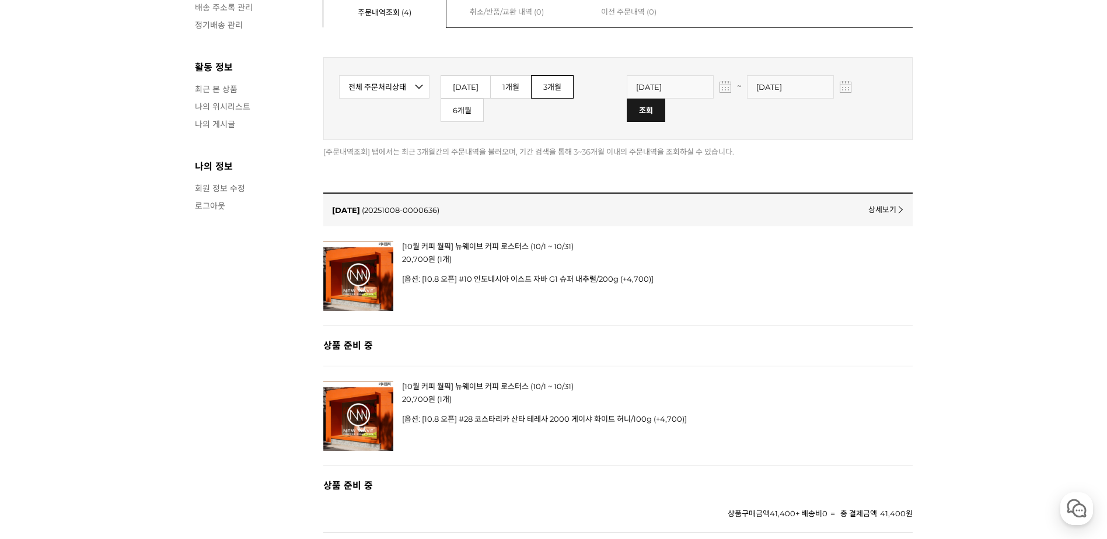
scroll to position [239, 0]
click at [876, 203] on link "상세보기" at bounding box center [885, 208] width 33 height 11
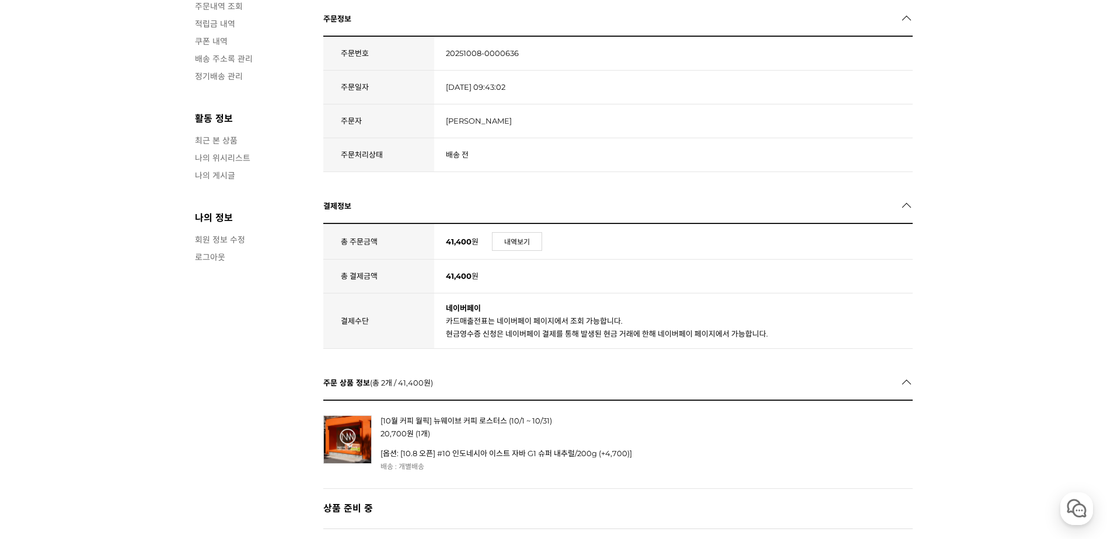
scroll to position [188, 0]
click at [482, 332] on span "카드매출전표는 네이버페이 페이지에서 조회 가능합니다. 현금영수증 신청은 네이버페이 결제를 통해 발생된 현금 거래에 한해 네이버페이 페이지에서 …" at bounding box center [607, 327] width 322 height 22
drag, startPoint x: 482, startPoint y: 332, endPoint x: 493, endPoint y: 332, distance: 11.1
click at [493, 332] on span "카드매출전표는 네이버페이 페이지에서 조회 가능합니다. 현금영수증 신청은 네이버페이 결제를 통해 발생된 현금 거래에 한해 네이버페이 페이지에서 …" at bounding box center [607, 327] width 322 height 22
drag, startPoint x: 520, startPoint y: 350, endPoint x: 581, endPoint y: 392, distance: 74.3
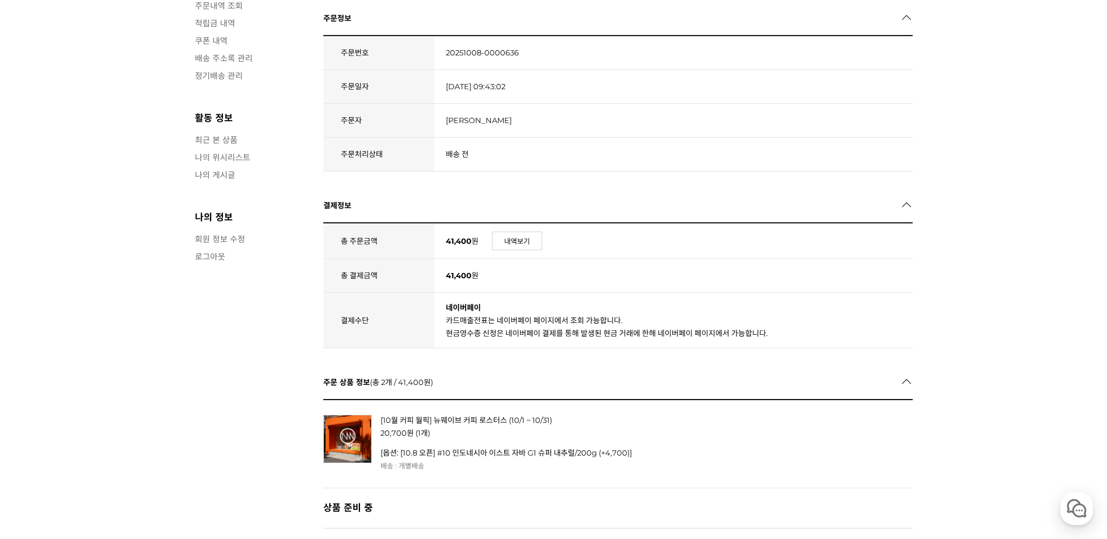
click at [581, 392] on div "주문 상품 정보 (총 2개 / 41,400 원 )" at bounding box center [618, 383] width 590 height 34
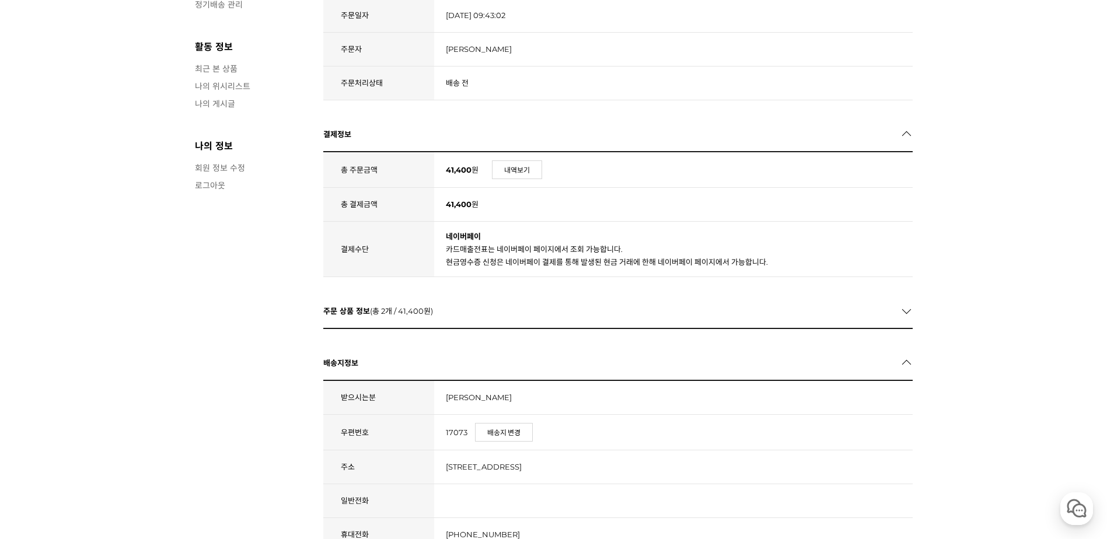
scroll to position [0, 0]
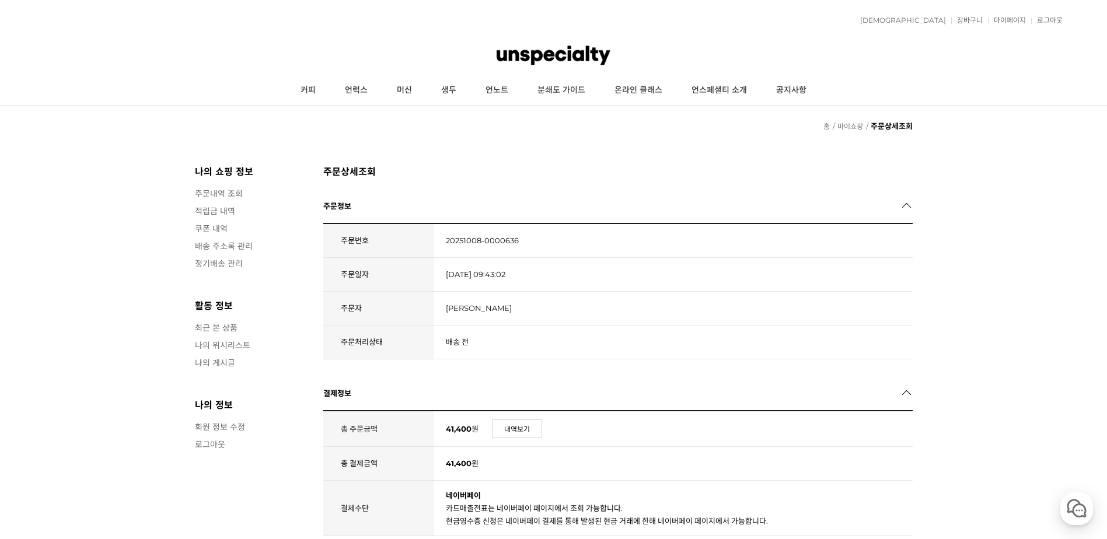
click at [215, 212] on link "적립금 내역" at bounding box center [253, 211] width 117 height 12
